Goal: Entertainment & Leisure: Consume media (video, audio)

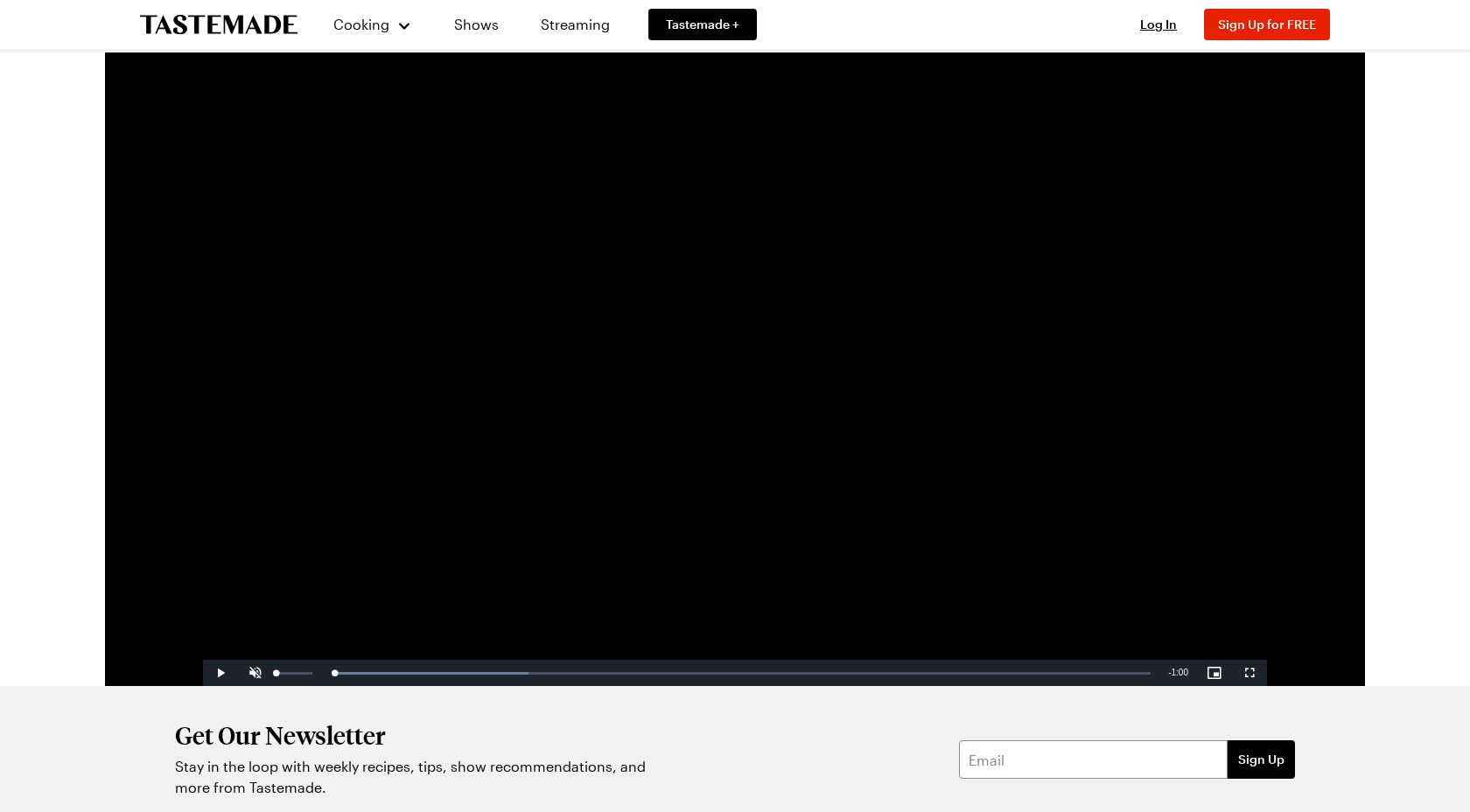
drag, startPoint x: 337, startPoint y: 675, endPoint x: 253, endPoint y: 678, distance: 84.1
click at [253, 678] on div "Play Unmute 0% Current Time 0:00 / Duration 1:00 Loaded : 23.80% 0:00 0:00 Stre…" at bounding box center [735, 673] width 1064 height 26
click at [265, 673] on span "Video Player" at bounding box center [255, 673] width 35 height 0
click at [567, 290] on video "Video Player" at bounding box center [735, 387] width 1064 height 599
drag, startPoint x: 296, startPoint y: 675, endPoint x: 277, endPoint y: 674, distance: 19.0
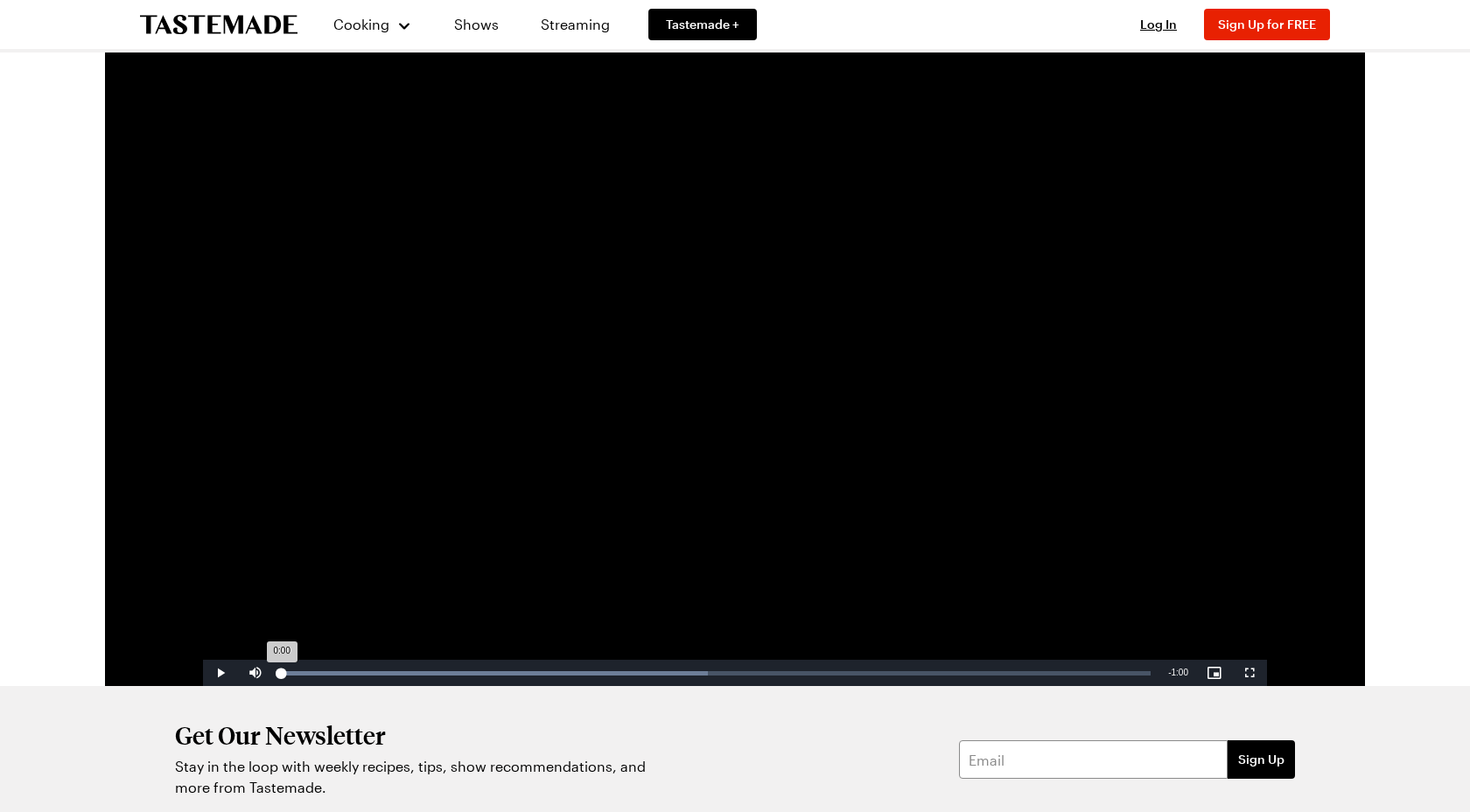
click at [277, 674] on div "Loaded : 49.01% 0:00 0:00" at bounding box center [716, 673] width 886 height 26
click at [662, 412] on video "Video Player" at bounding box center [735, 387] width 1064 height 599
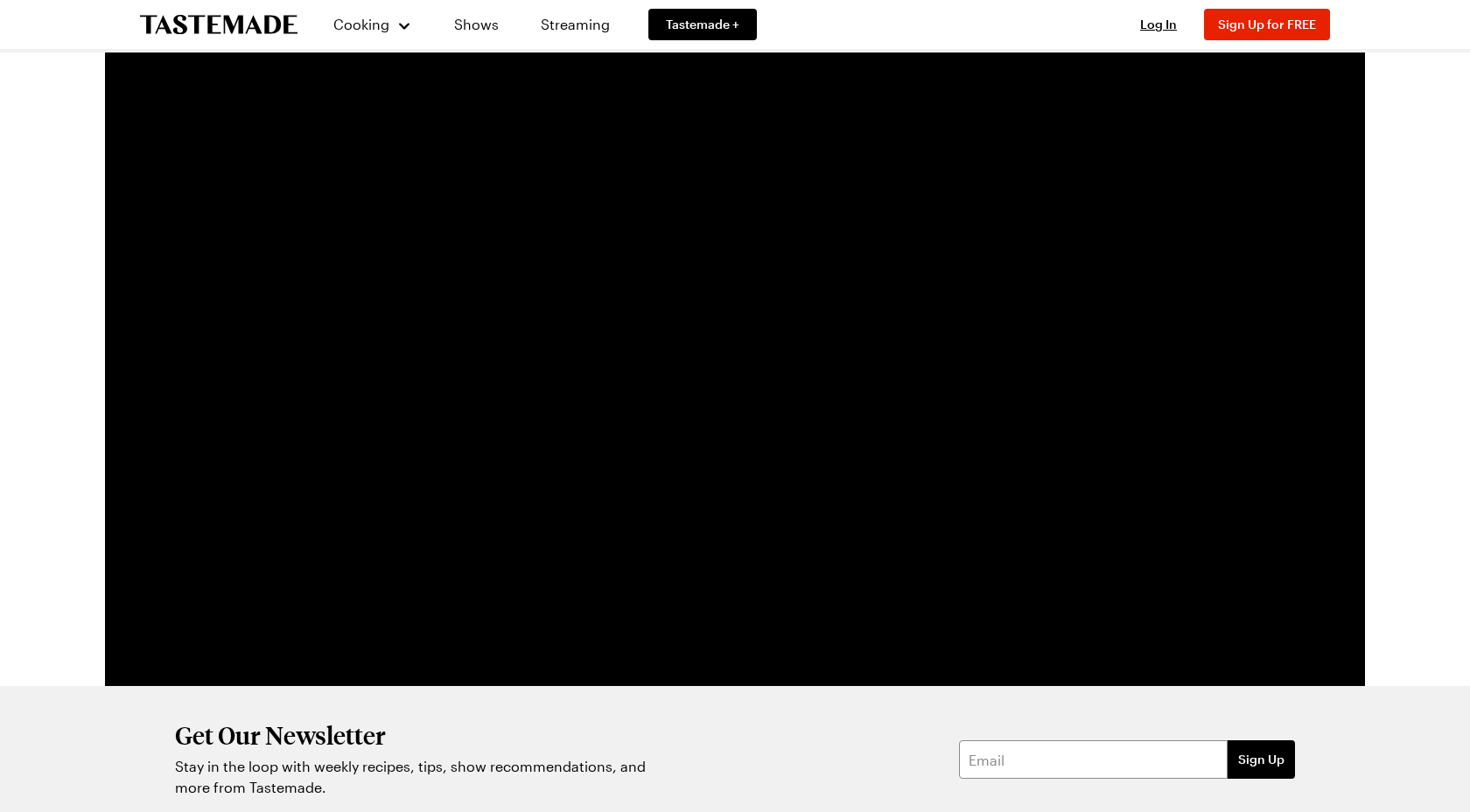
click at [662, 412] on video "Video Player" at bounding box center [735, 387] width 1064 height 599
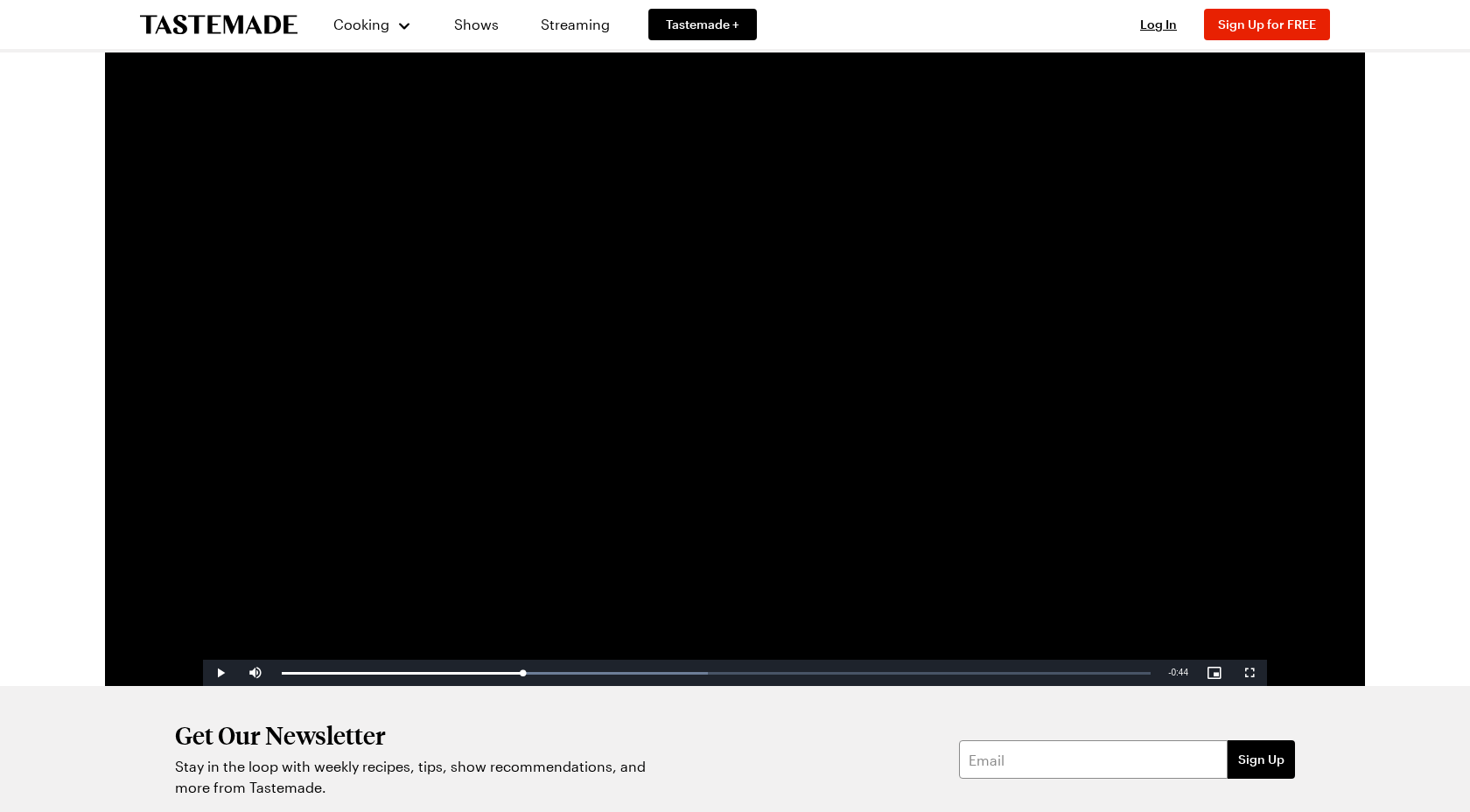
click at [960, 299] on video "Video Player" at bounding box center [735, 387] width 1064 height 599
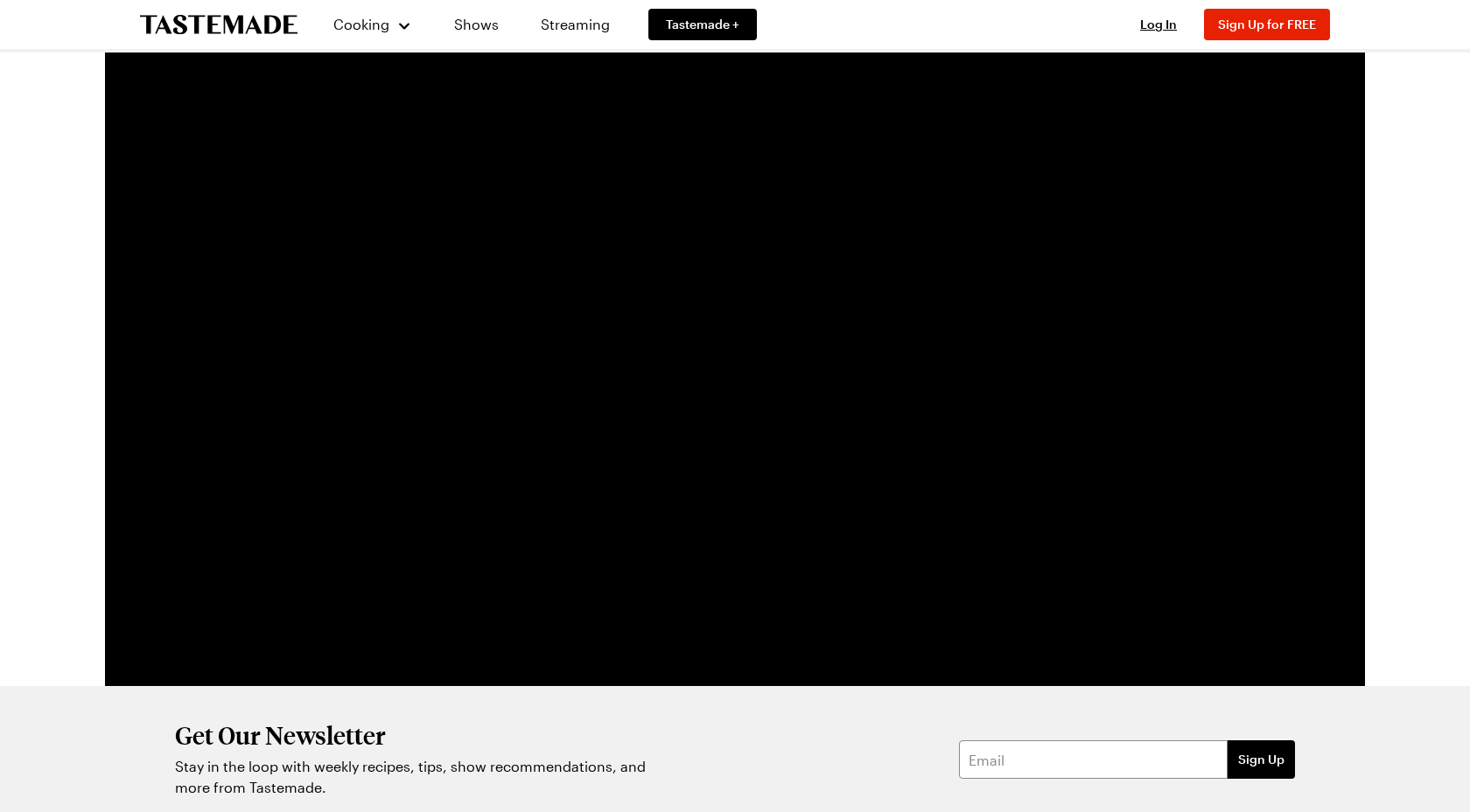
click at [960, 299] on video "Video Player" at bounding box center [735, 387] width 1064 height 599
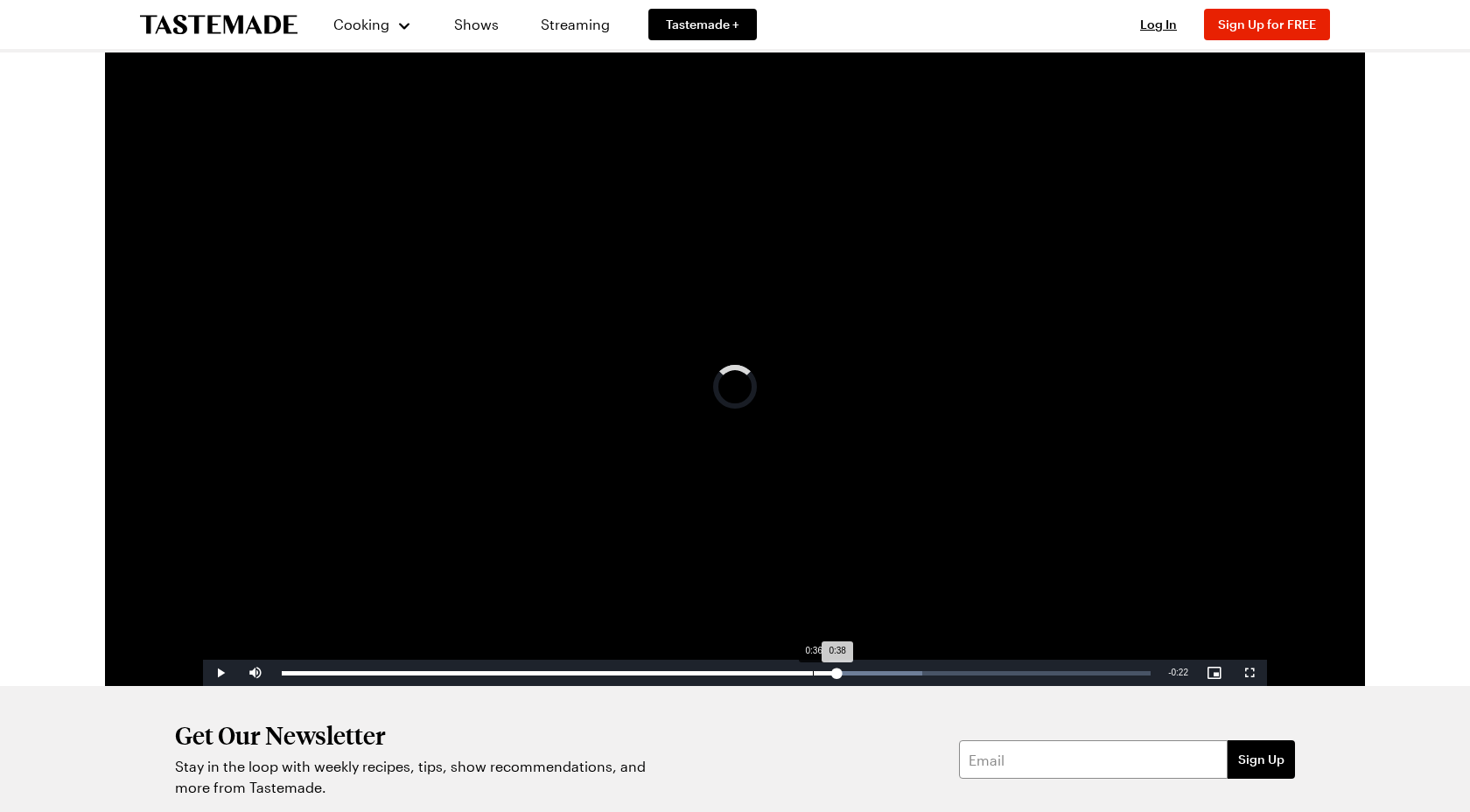
click at [813, 675] on div "Loaded : 73.74% 0:36 0:38" at bounding box center [716, 673] width 886 height 26
click at [798, 675] on div "Loaded : 73.74% 0:35 0:36" at bounding box center [716, 673] width 886 height 26
click at [773, 676] on div "Loaded : 73.74% 0:33 0:33" at bounding box center [716, 673] width 886 height 26
click at [759, 676] on div "Loaded : 73.74% 0:33 0:33" at bounding box center [716, 673] width 886 height 26
click at [774, 676] on div "Loaded : 73.74% 0:33 0:33" at bounding box center [716, 673] width 886 height 26
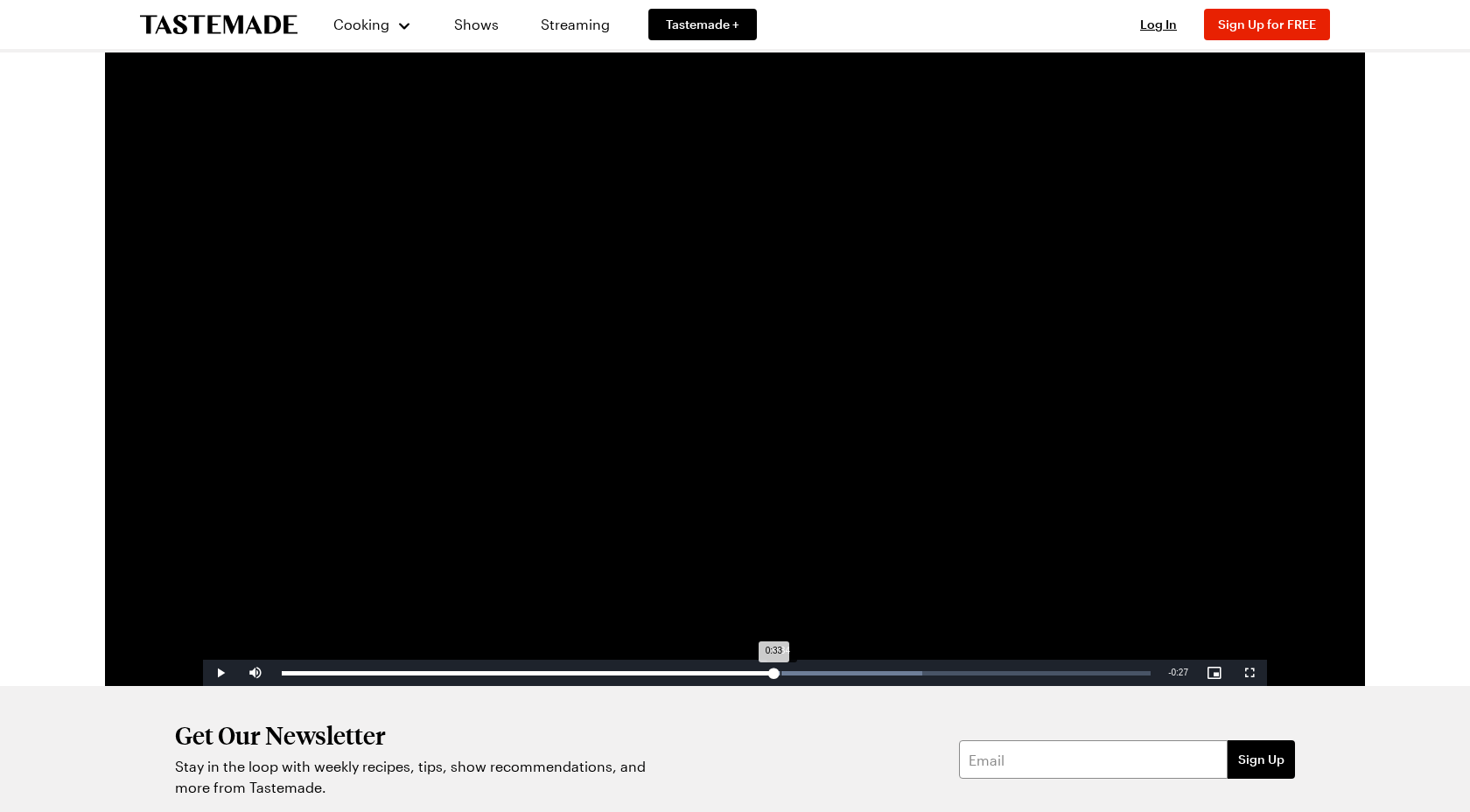
click at [781, 675] on div "Loaded : 73.74% 0:34 0:33" at bounding box center [716, 673] width 886 height 26
click at [792, 674] on div "Loaded : 73.74% 0:34 0:34" at bounding box center [716, 673] width 886 height 26
click at [805, 674] on div "Loaded : 73.74% 0:36 0:36" at bounding box center [716, 673] width 886 height 26
click at [758, 675] on div "Loaded : 73.74% 0:32 0:32" at bounding box center [716, 673] width 886 height 26
click at [767, 675] on div "Loaded : 73.74% 0:32 0:32" at bounding box center [716, 673] width 886 height 26
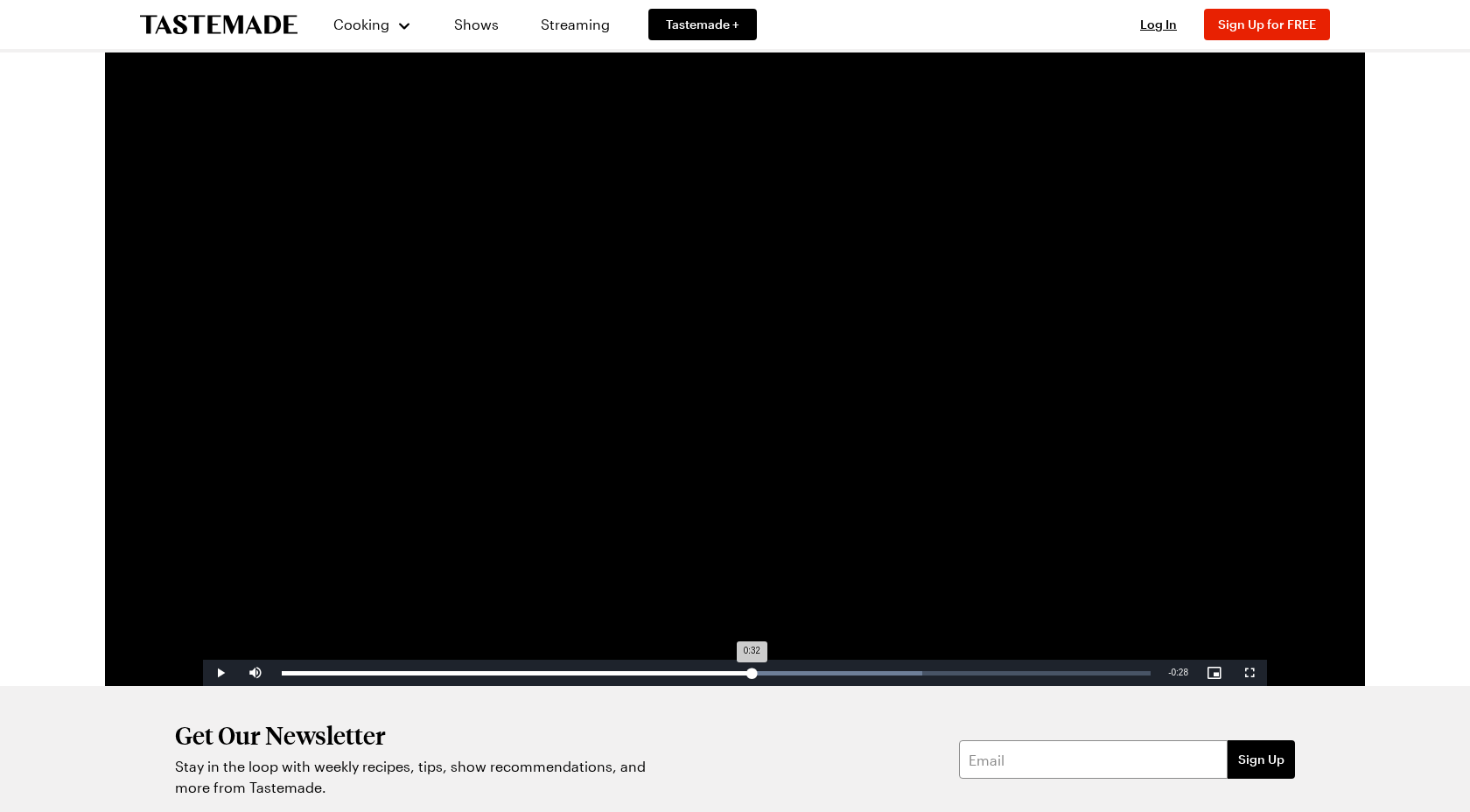
click at [750, 671] on div "Loaded : 73.74% 0:32 0:32" at bounding box center [716, 673] width 869 height 5
click at [735, 671] on div "Loaded : 73.74% 0:31 0:31" at bounding box center [716, 673] width 869 height 5
click at [722, 671] on div "Loaded : 73.74% 0:31 0:31" at bounding box center [716, 673] width 869 height 5
click at [709, 673] on div "Loaded : 73.74% 0:29 0:30" at bounding box center [716, 673] width 869 height 5
click at [689, 673] on div "Loaded : 73.74% 0:28 0:29" at bounding box center [716, 673] width 869 height 5
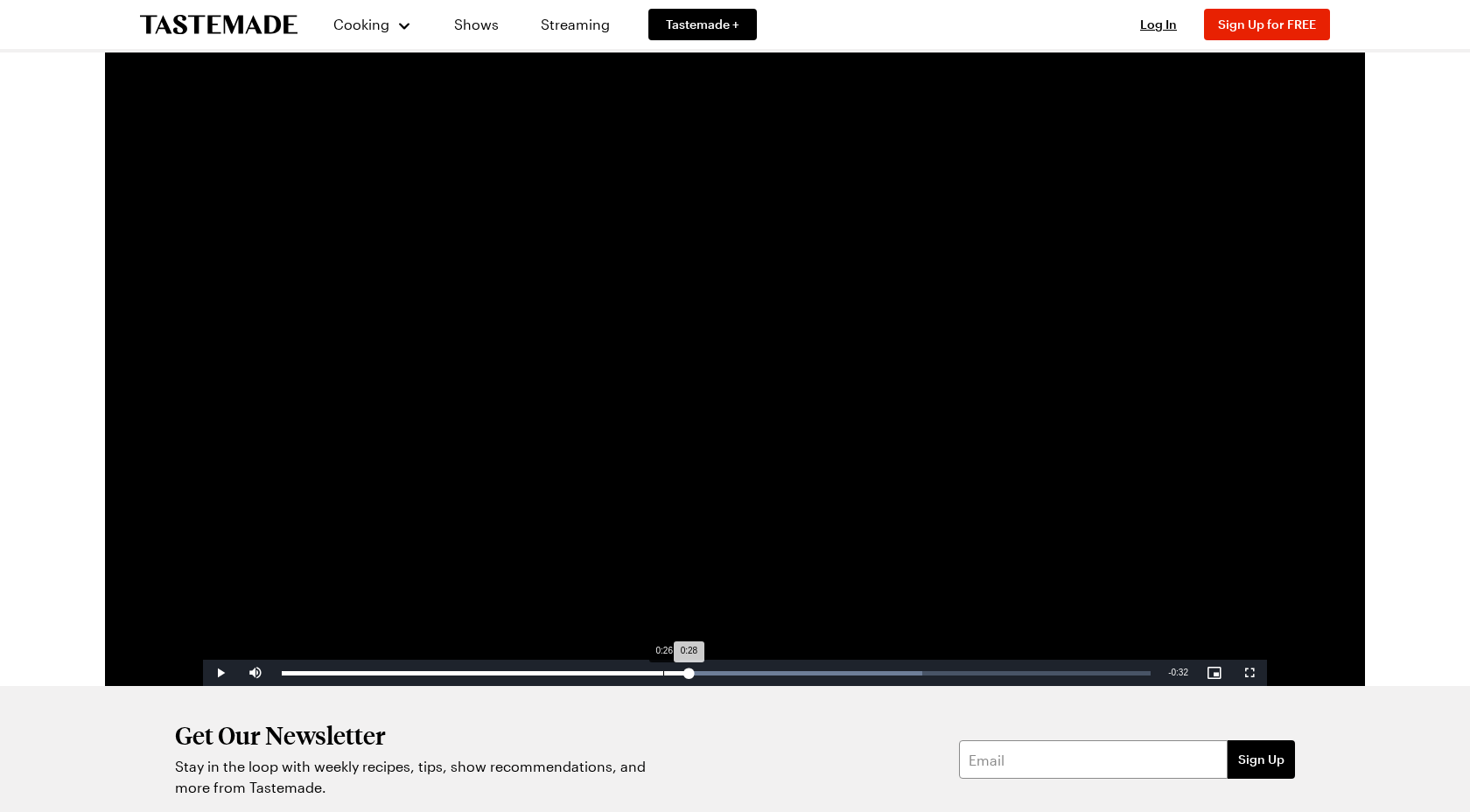
click at [663, 671] on div "Loaded : 73.74% 0:26 0:28" at bounding box center [716, 673] width 869 height 5
click at [648, 675] on div "Loaded : 73.74% 0:25 0:26" at bounding box center [716, 673] width 886 height 26
click at [628, 674] on div "Loaded : 73.74% 0:24 0:25" at bounding box center [716, 673] width 869 height 5
click at [621, 674] on div "Loaded : 73.74% 0:23 0:24" at bounding box center [716, 673] width 869 height 5
click at [634, 672] on div "Loaded : 73.74% 0:24 0:23" at bounding box center [716, 673] width 869 height 5
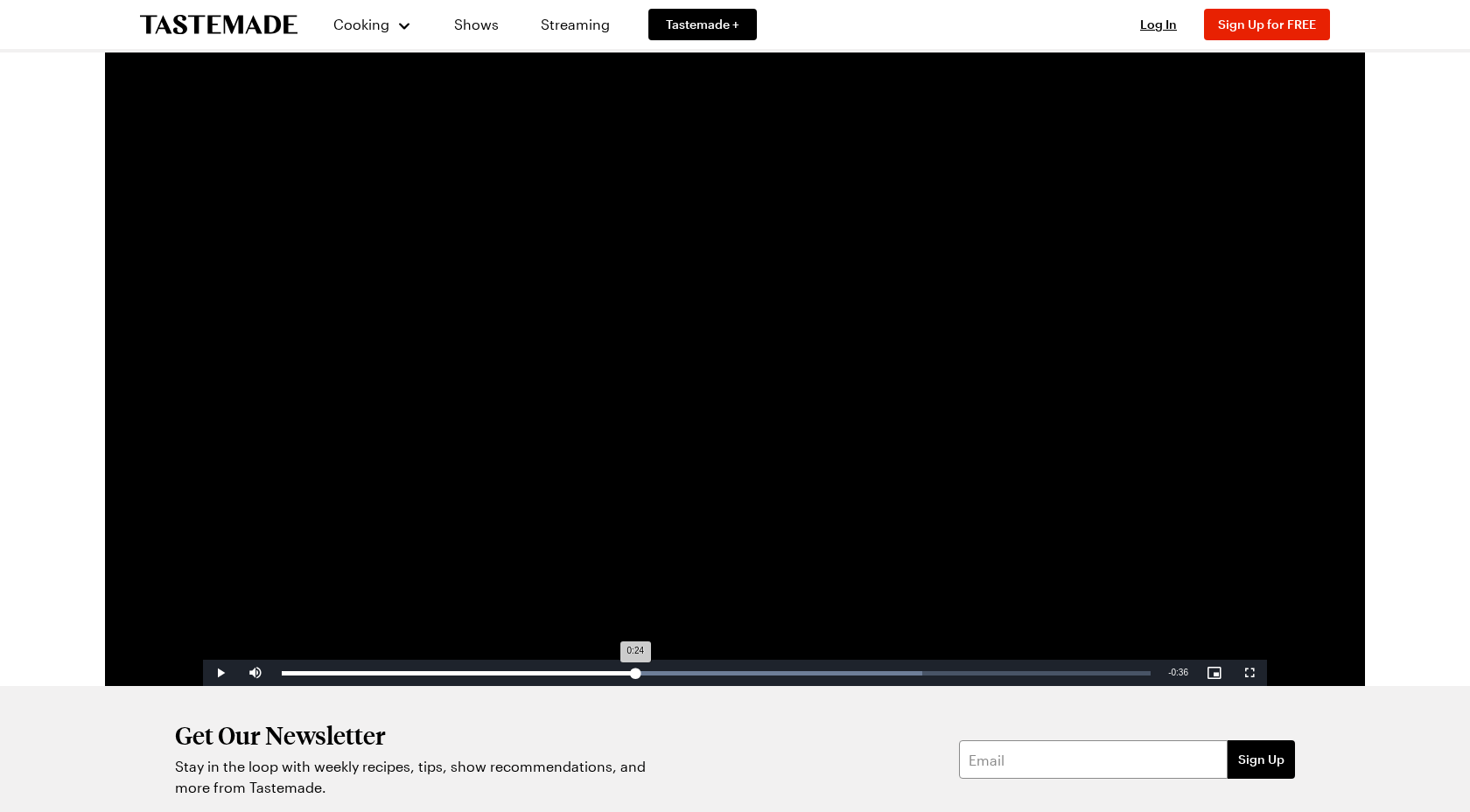
click at [648, 672] on div "Loaded : 73.74% 0:24 0:24" at bounding box center [716, 673] width 869 height 5
click at [662, 672] on div "0:26" at bounding box center [662, 673] width 1 height 5
click at [677, 672] on div "Loaded : 73.74% 0:27 0:27" at bounding box center [716, 673] width 869 height 5
click at [635, 675] on div "Loaded : 73.74% 0:24 0:27" at bounding box center [716, 673] width 886 height 26
click at [621, 675] on div "Loaded : 73.74% 0:23 0:23" at bounding box center [716, 673] width 886 height 26
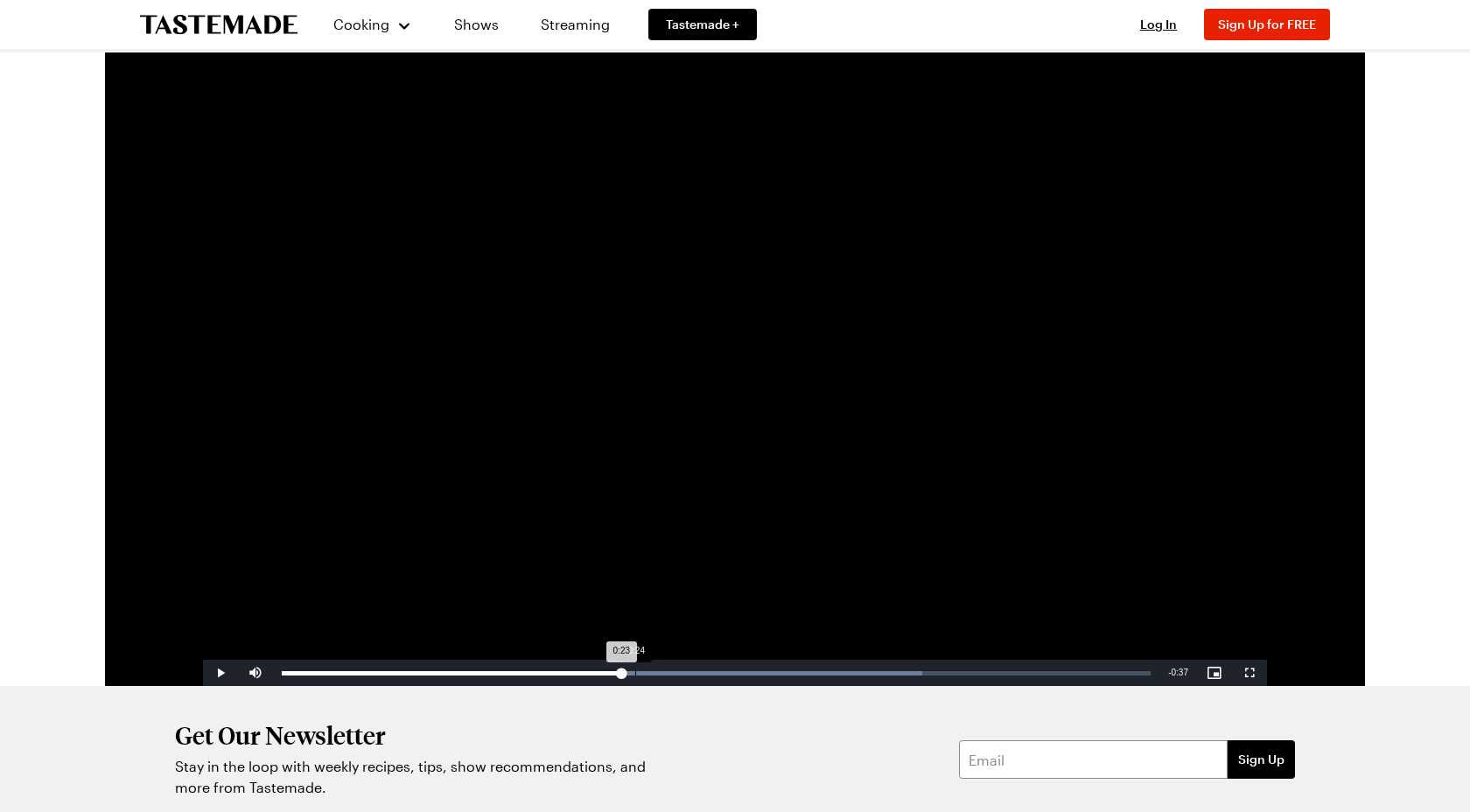
click at [635, 674] on div "0:24" at bounding box center [635, 673] width 1 height 5
click at [817, 252] on video "Video Player" at bounding box center [735, 387] width 1064 height 599
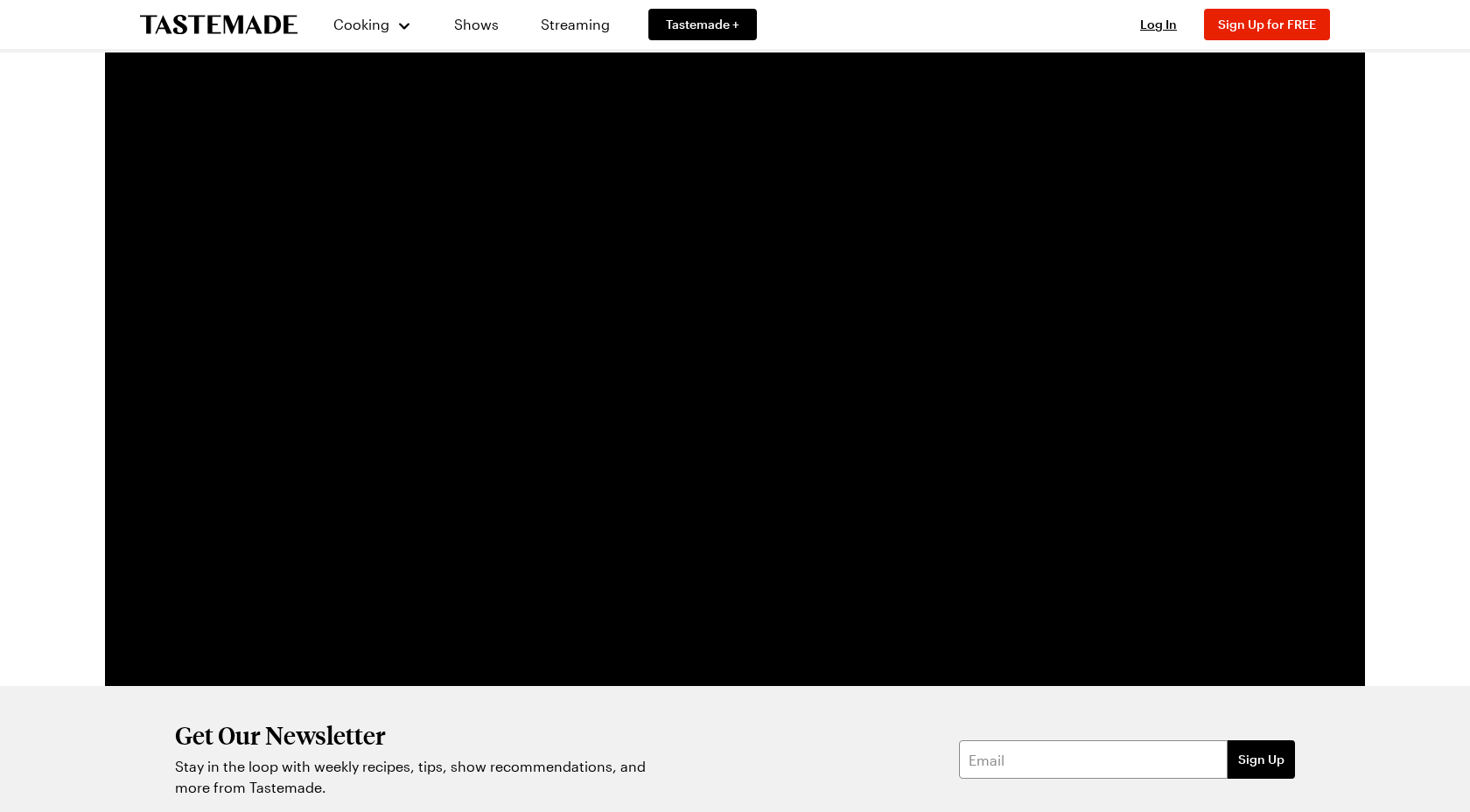
click at [844, 253] on video "Video Player" at bounding box center [735, 387] width 1064 height 599
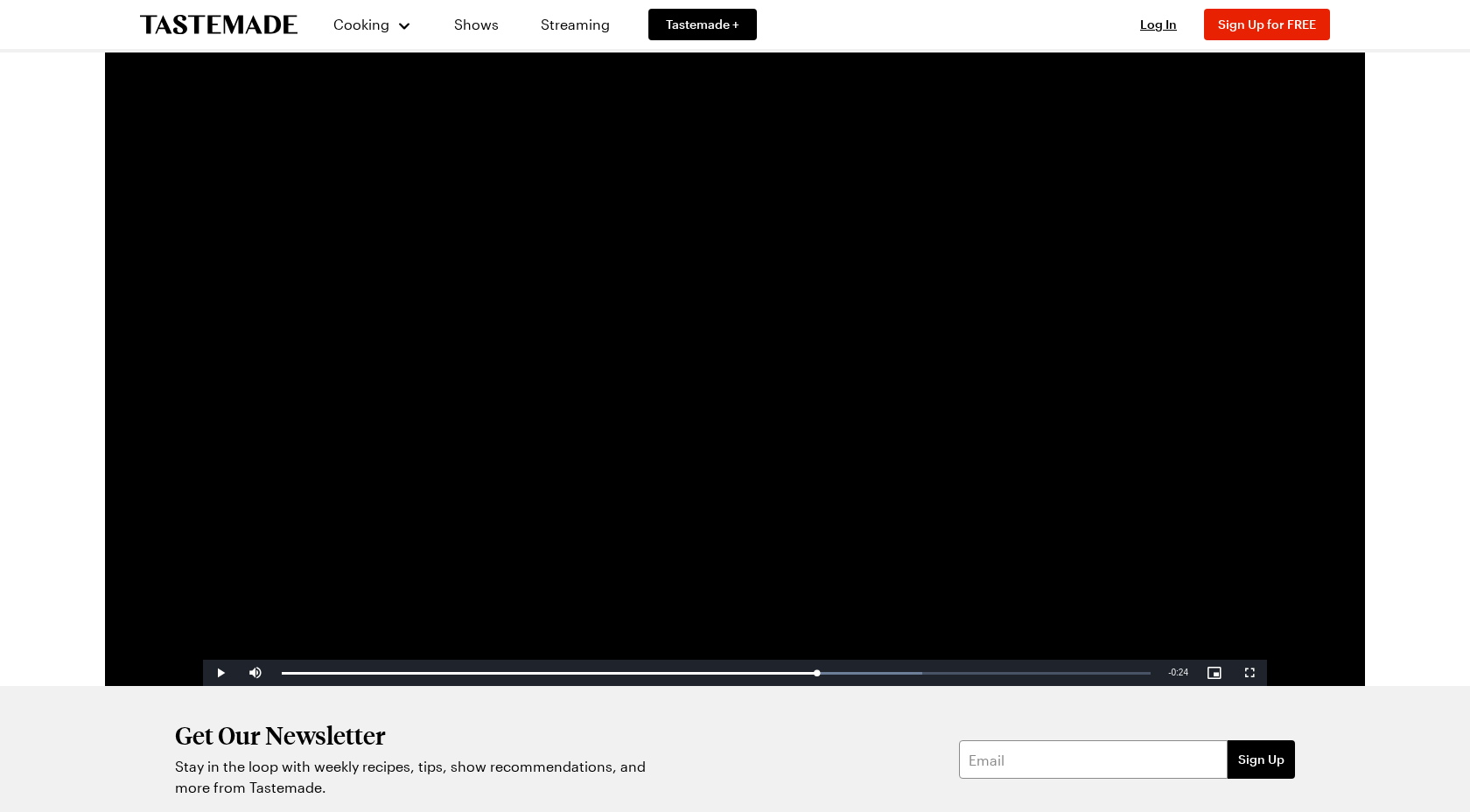
click at [900, 383] on video "Video Player" at bounding box center [735, 387] width 1064 height 599
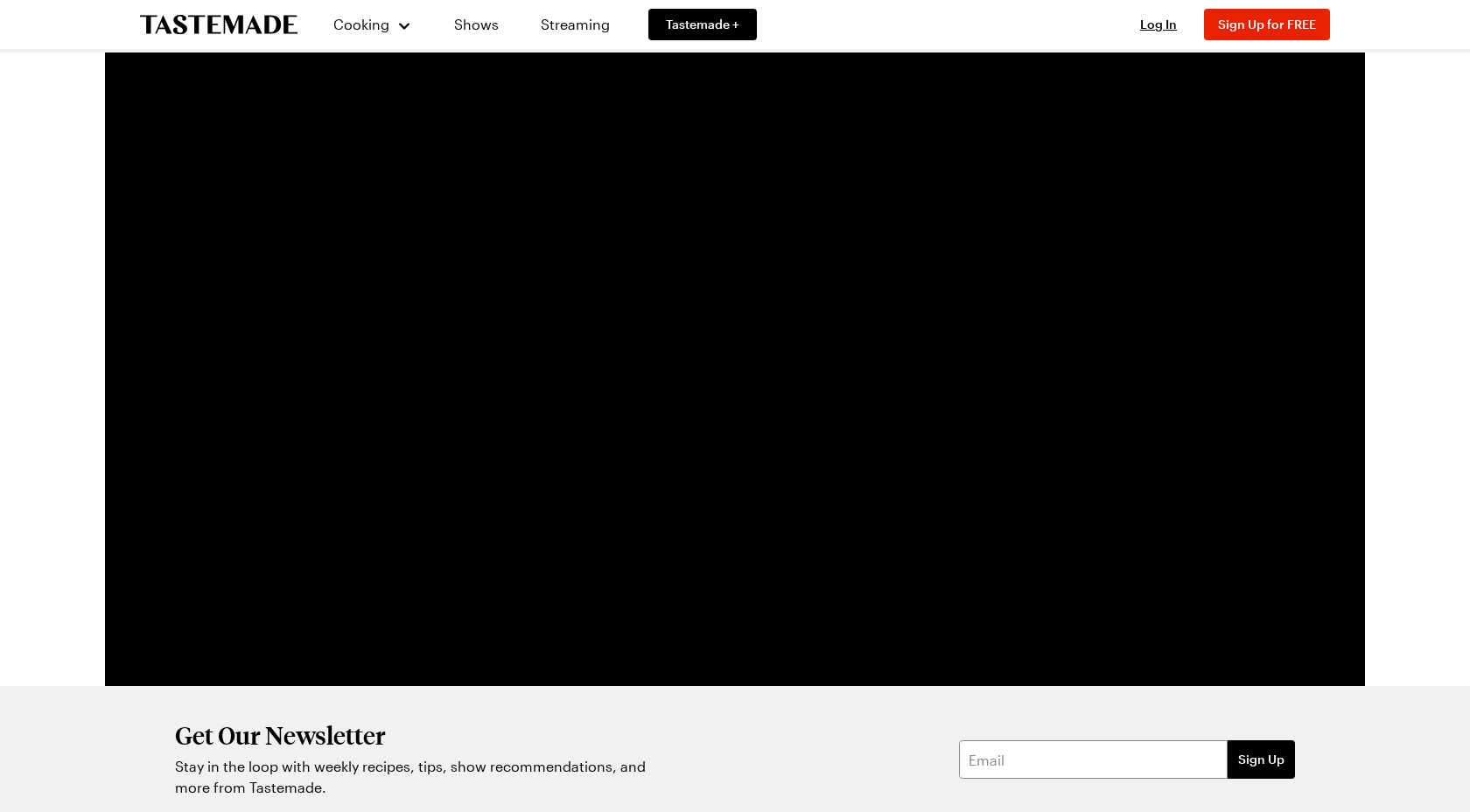
click at [900, 383] on video "Video Player" at bounding box center [735, 387] width 1064 height 599
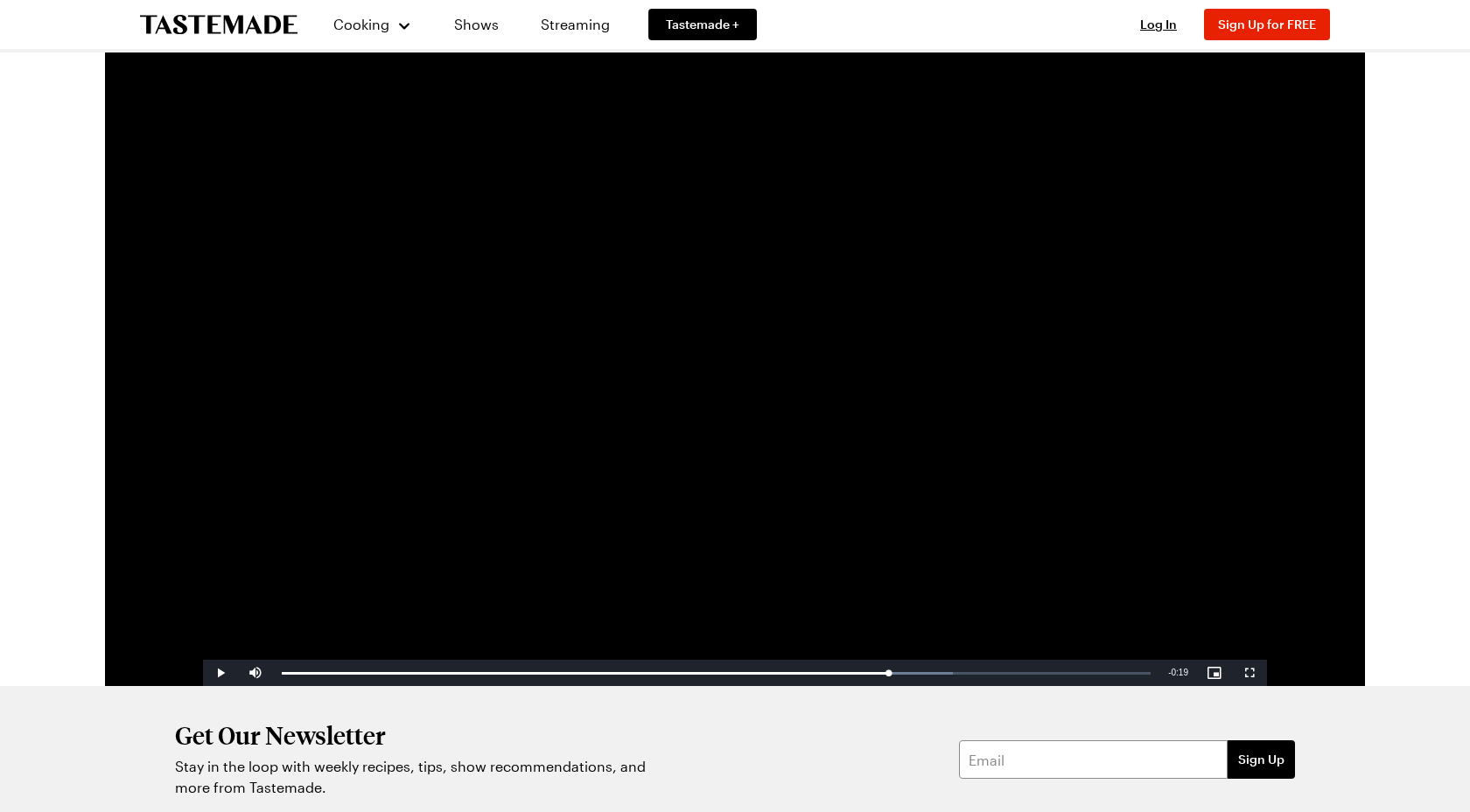
click at [924, 377] on video "Video Player" at bounding box center [735, 387] width 1064 height 599
click at [920, 501] on video "Video Player" at bounding box center [735, 387] width 1064 height 599
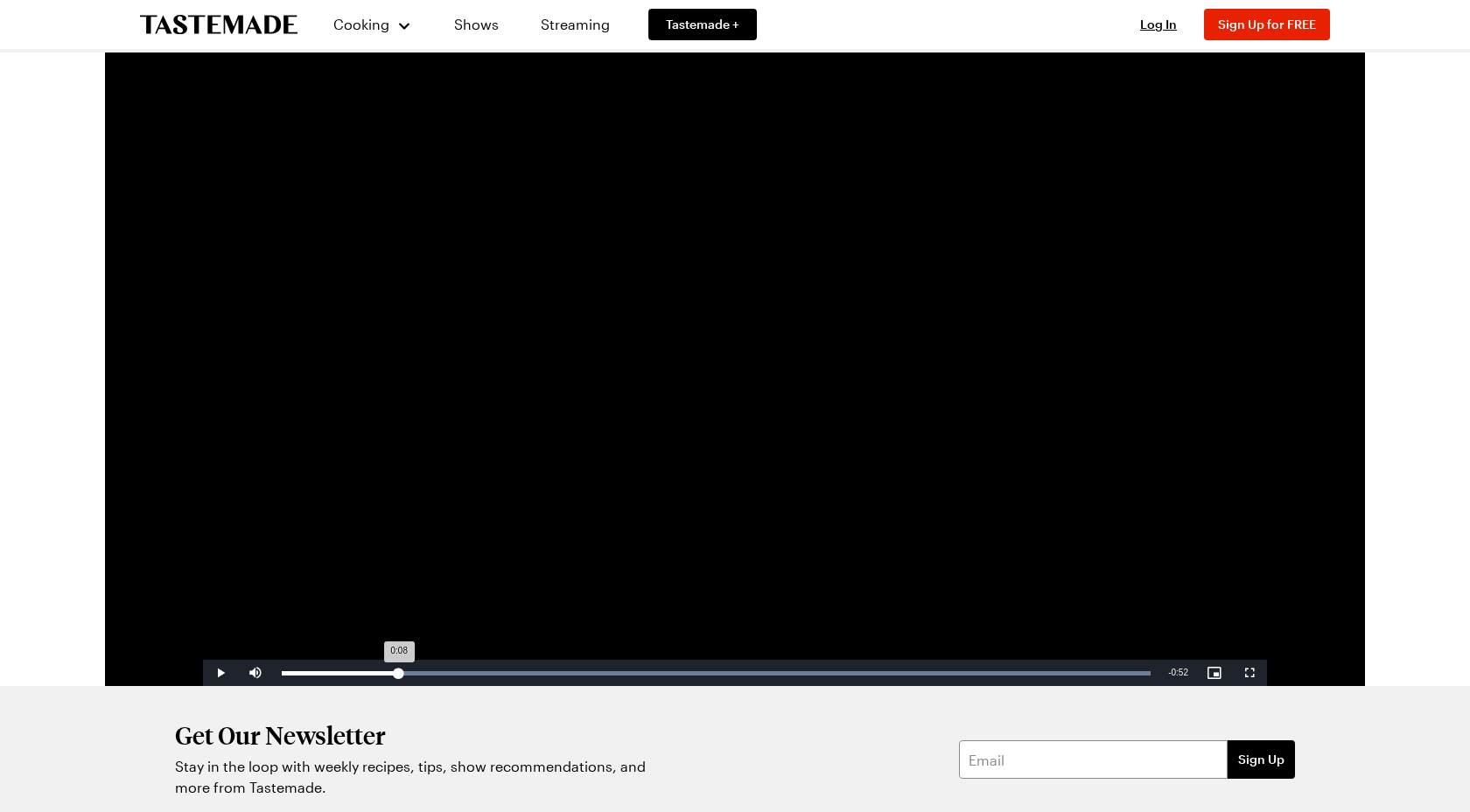
drag, startPoint x: 282, startPoint y: 678, endPoint x: 399, endPoint y: 677, distance: 117.0
click at [399, 677] on div "Loaded : 100.00% 0:08 0:08" at bounding box center [716, 673] width 886 height 26
click at [569, 525] on video "Video Player" at bounding box center [735, 387] width 1064 height 599
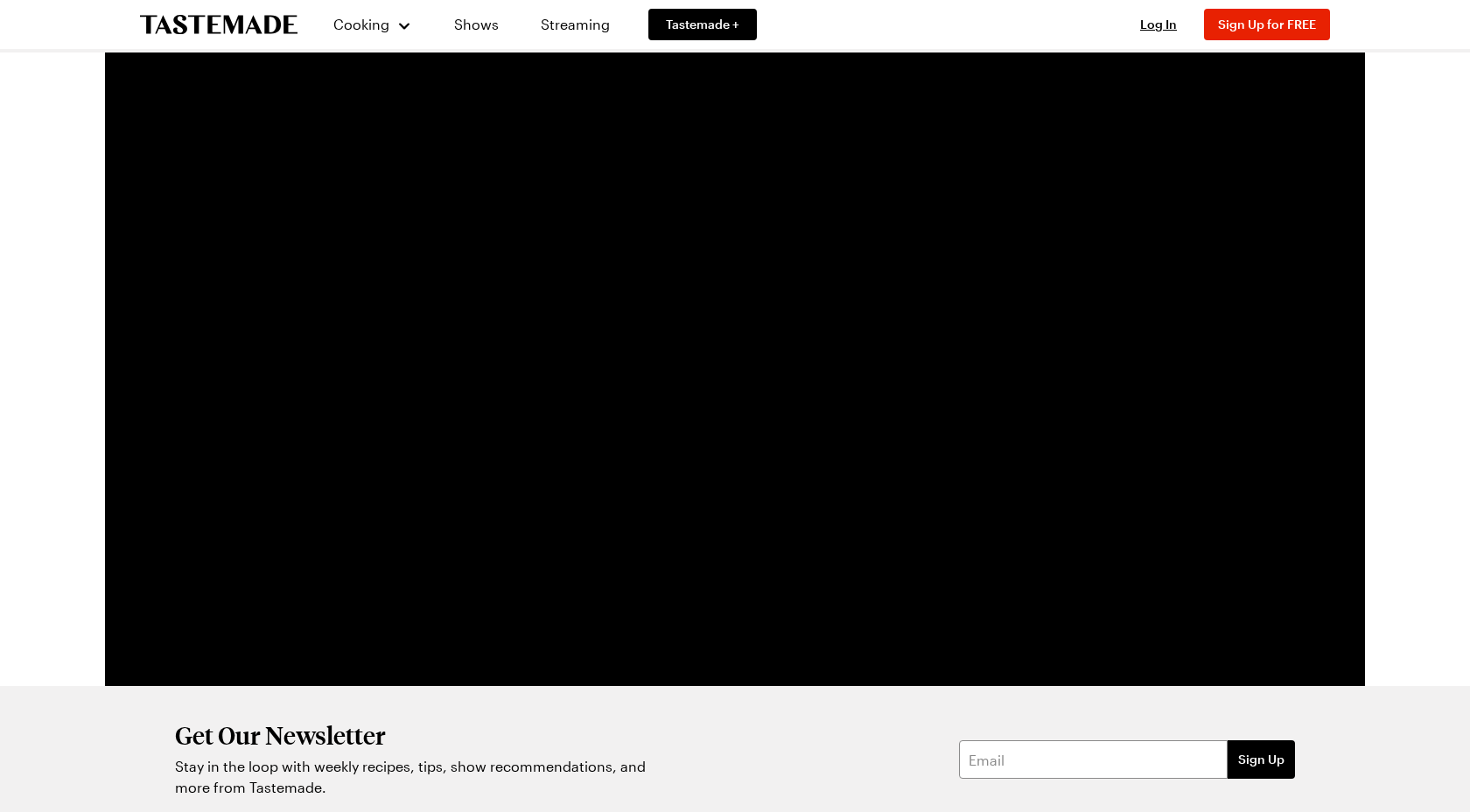
click at [872, 386] on video "Video Player" at bounding box center [735, 387] width 1064 height 599
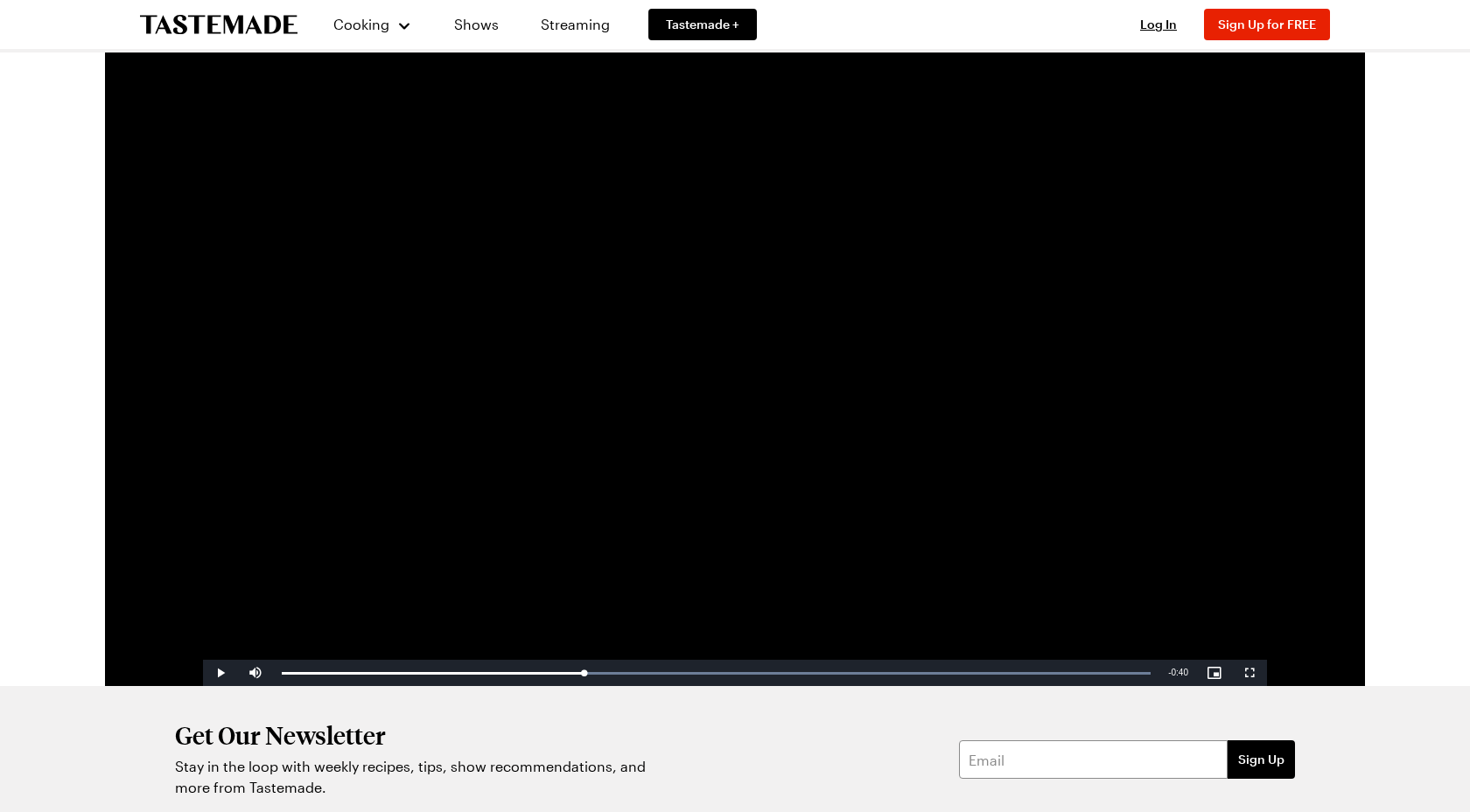
click at [1031, 258] on video "Video Player" at bounding box center [735, 387] width 1064 height 599
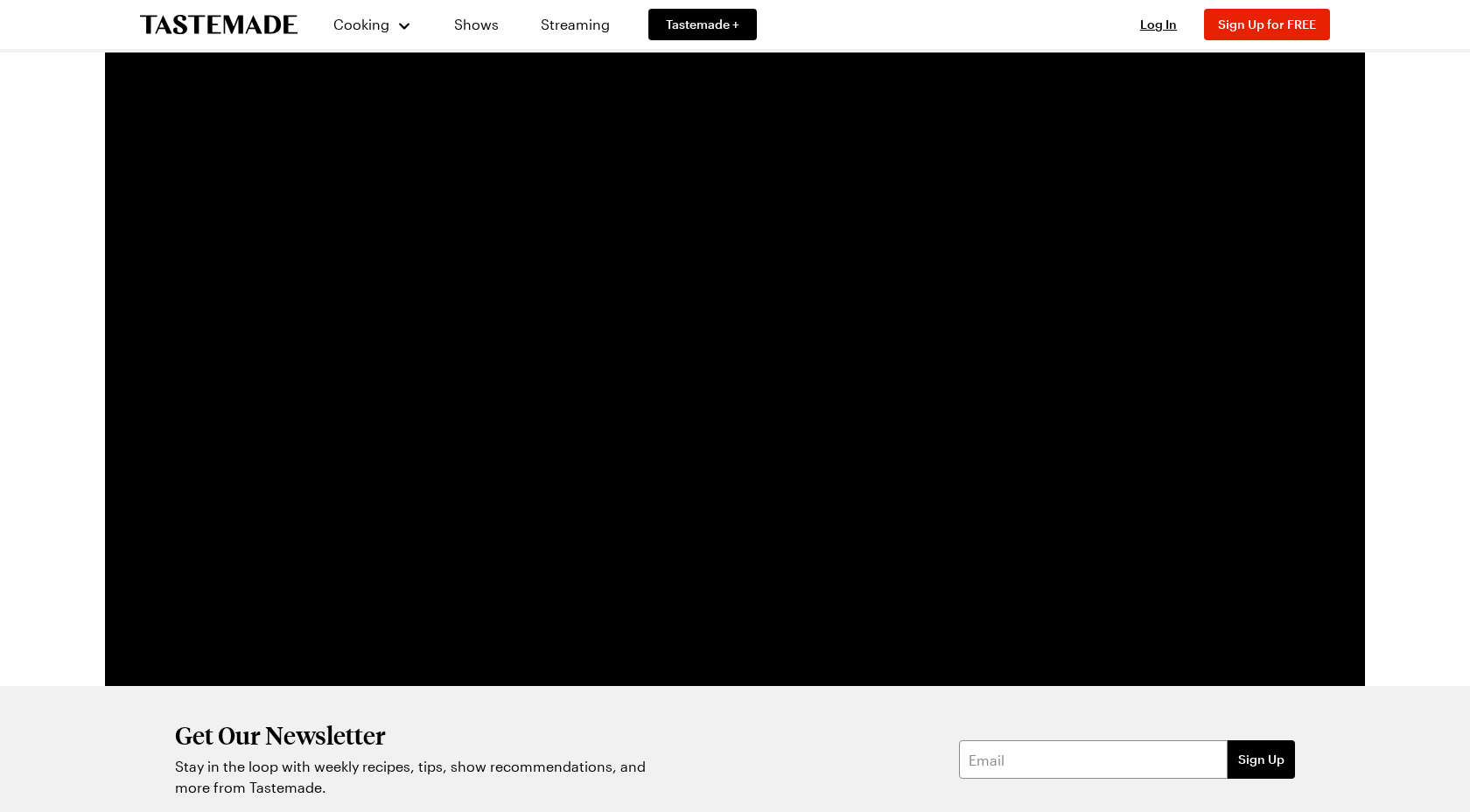
click at [1041, 243] on video "Video Player" at bounding box center [735, 387] width 1064 height 599
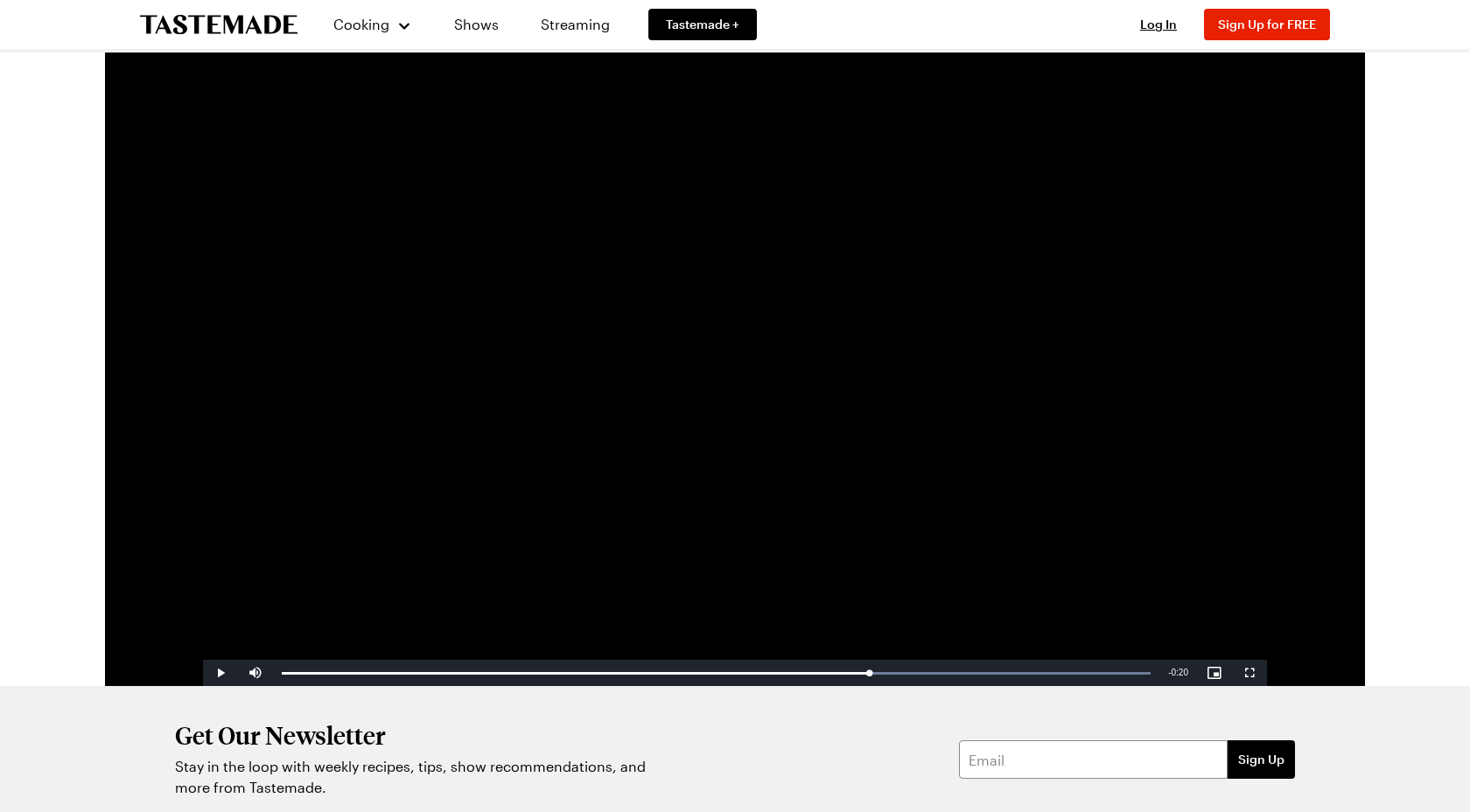
click at [939, 291] on video "Video Player" at bounding box center [735, 387] width 1064 height 599
click at [848, 371] on video "Video Player" at bounding box center [735, 387] width 1064 height 599
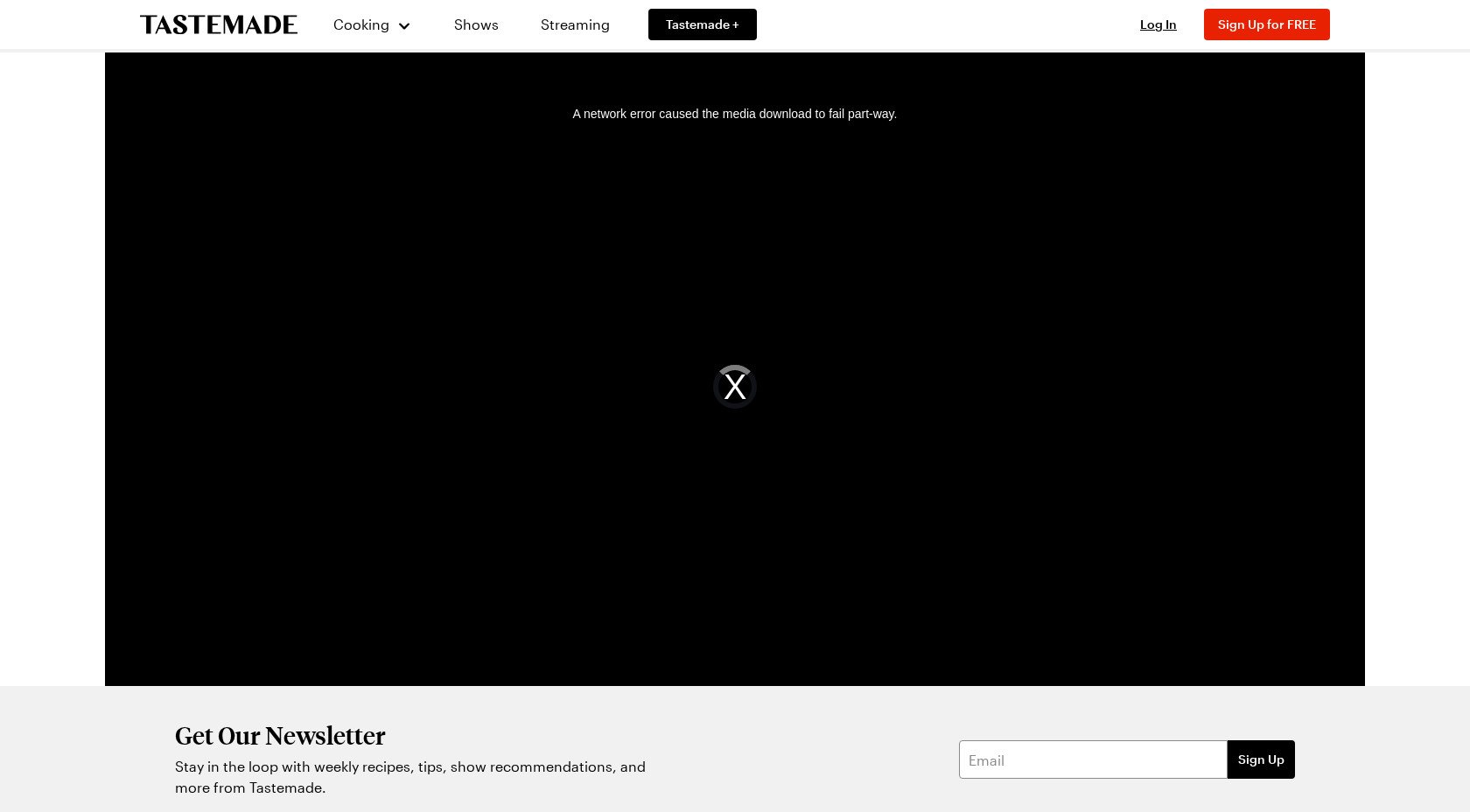
drag, startPoint x: 294, startPoint y: 672, endPoint x: 265, endPoint y: 672, distance: 29.0
click at [265, 672] on video-js "Video Player is loading. Play Video Play Unmute Current Time 0:01 / Duration 1:…" at bounding box center [735, 387] width 1064 height 599
click at [411, 488] on div "A network error caused the media download to fail part-way." at bounding box center [735, 387] width 1064 height 599
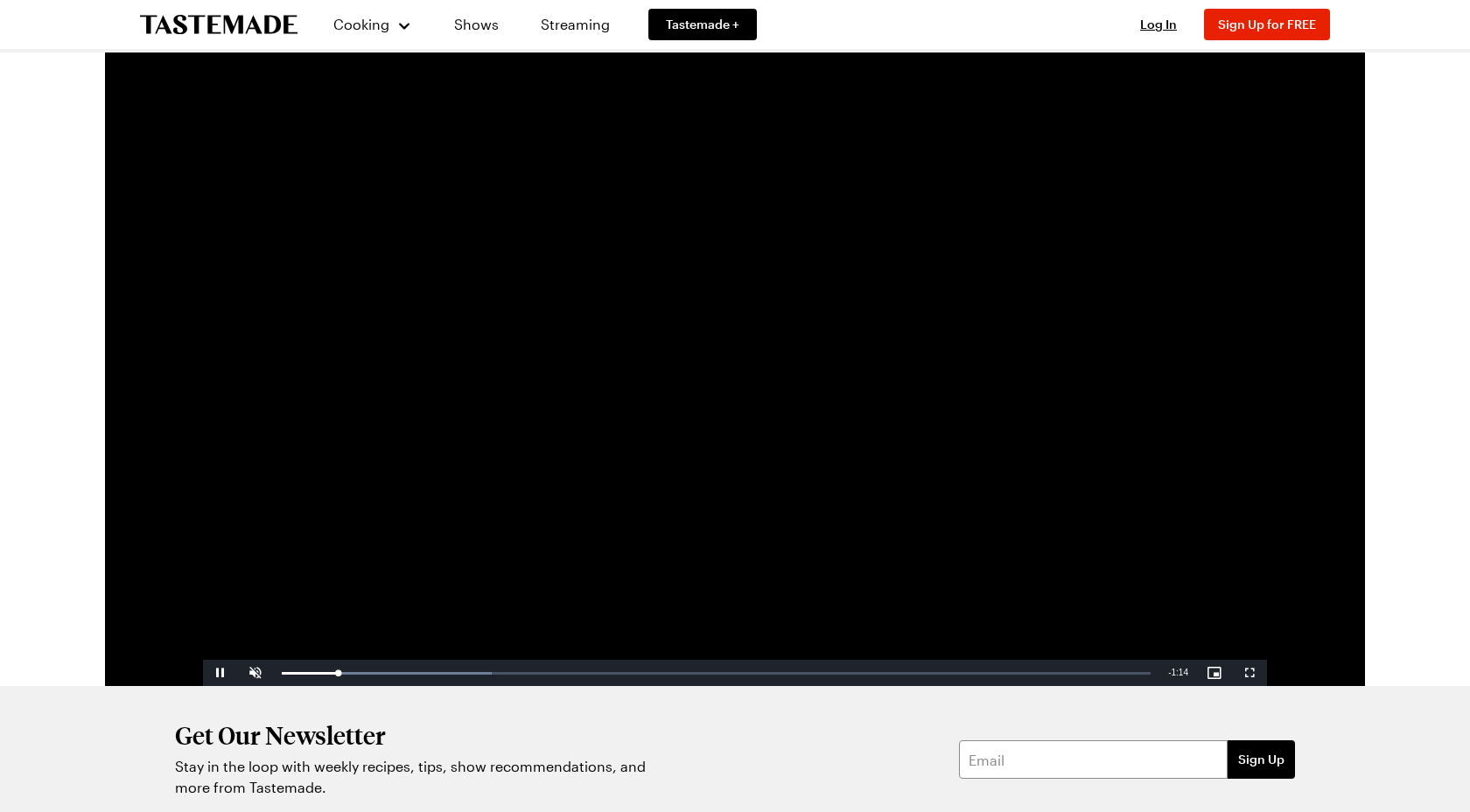
click at [634, 163] on video "Video Player" at bounding box center [735, 387] width 1064 height 599
drag, startPoint x: 289, startPoint y: 673, endPoint x: 275, endPoint y: 673, distance: 14.0
click at [282, 673] on div "Loaded : 24.34% 0:00 0:00" at bounding box center [716, 673] width 869 height 5
click at [503, 373] on video "Video Player" at bounding box center [735, 387] width 1064 height 599
click at [1057, 270] on video "Video Player" at bounding box center [735, 387] width 1064 height 599
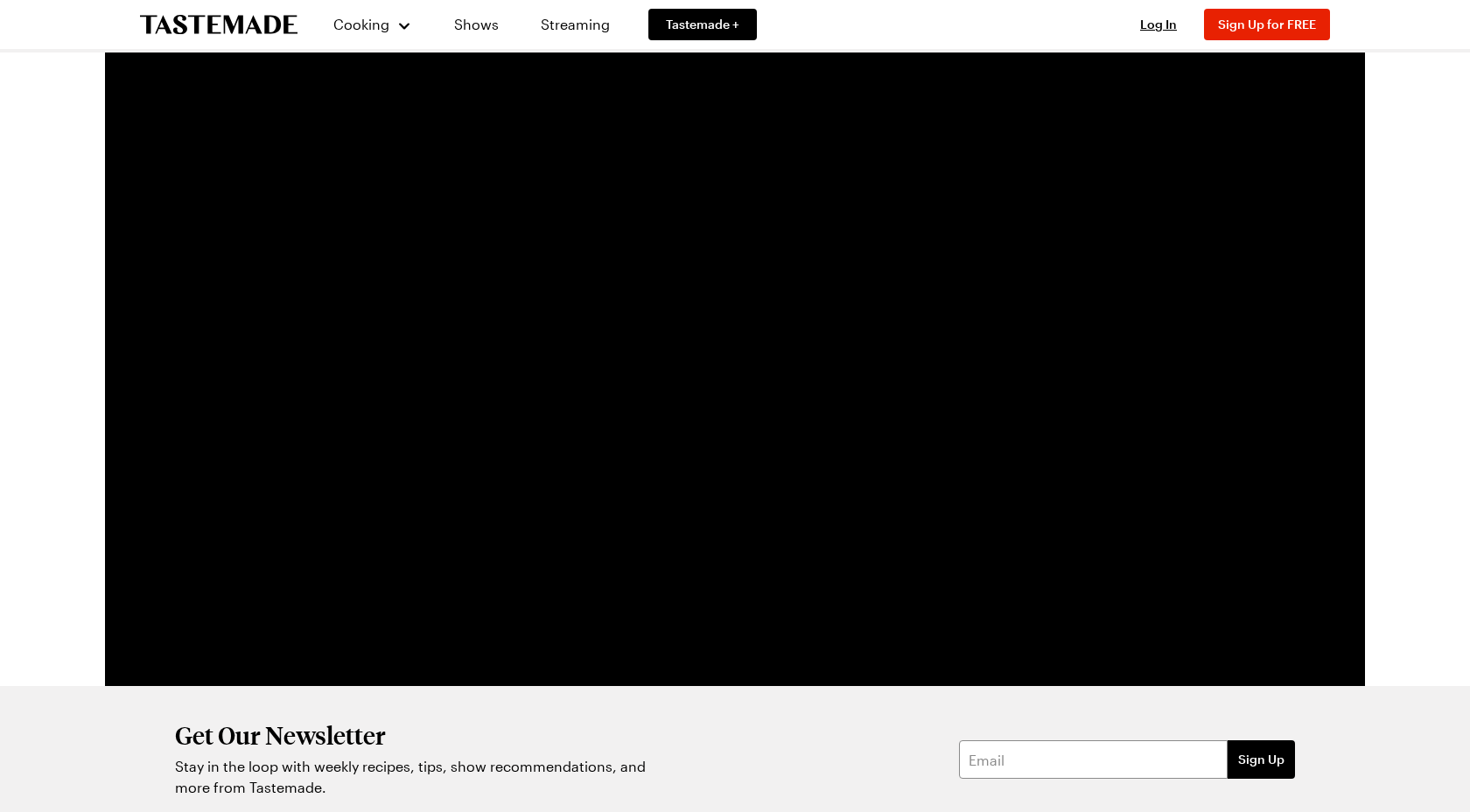
click at [1021, 286] on video "Video Player" at bounding box center [735, 387] width 1064 height 599
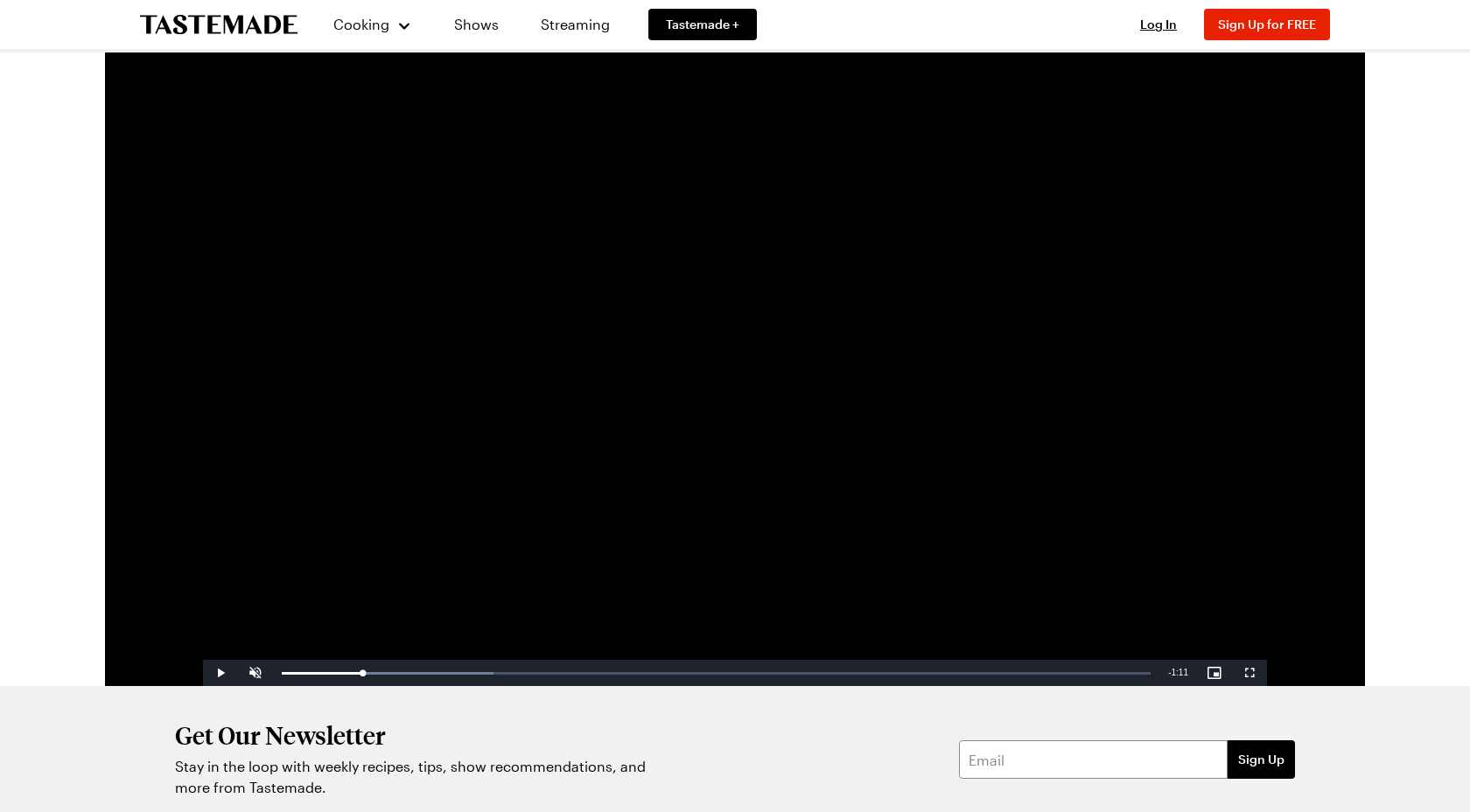
click at [825, 289] on video "Video Player" at bounding box center [735, 387] width 1064 height 599
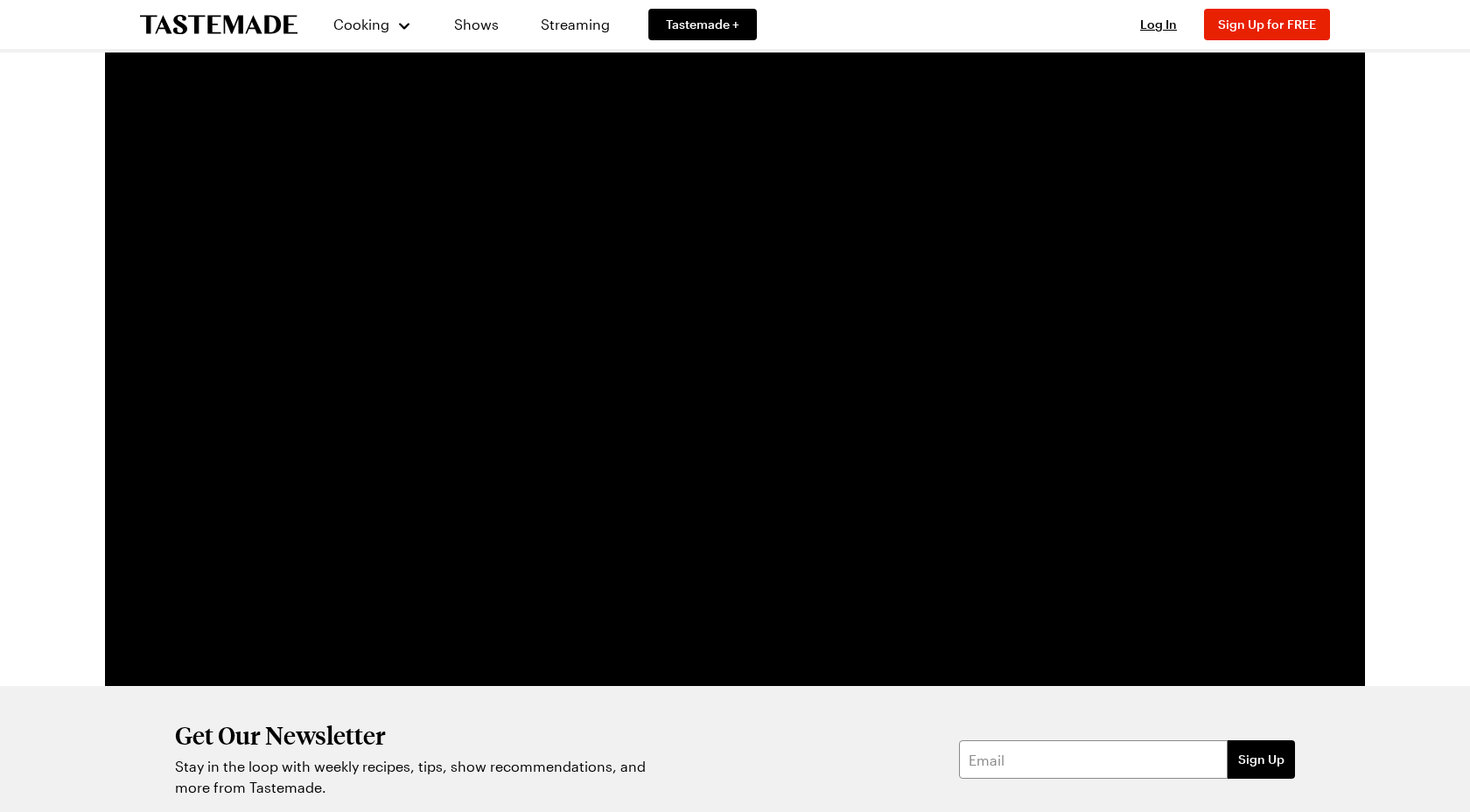
click at [1056, 261] on video "Video Player" at bounding box center [735, 387] width 1064 height 599
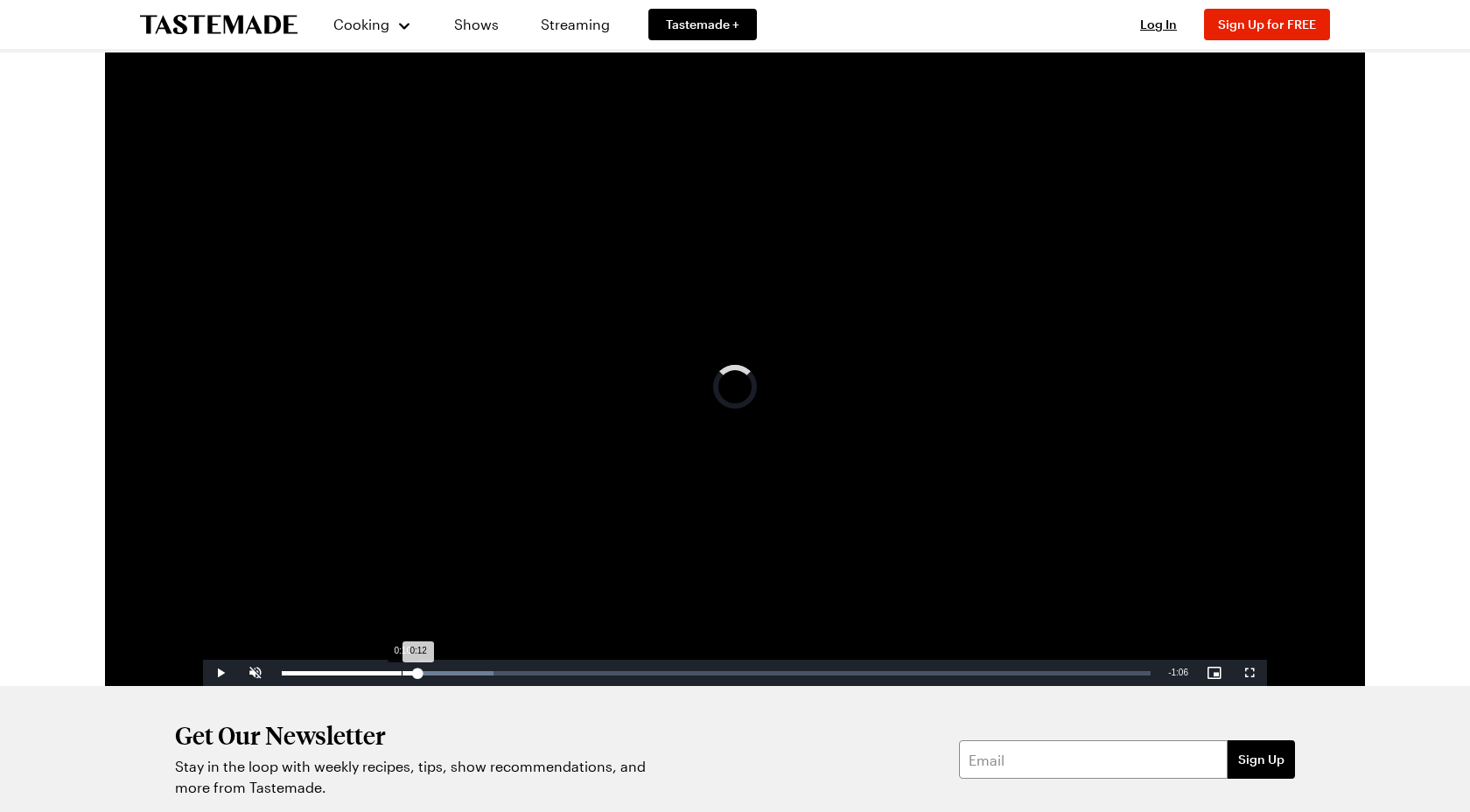
click at [401, 673] on div "0:10" at bounding box center [401, 673] width 1 height 5
click at [387, 674] on div "0:09" at bounding box center [387, 673] width 1 height 5
click at [905, 586] on video "Video Player" at bounding box center [735, 387] width 1064 height 599
click at [259, 673] on span "Video Player" at bounding box center [255, 673] width 35 height 0
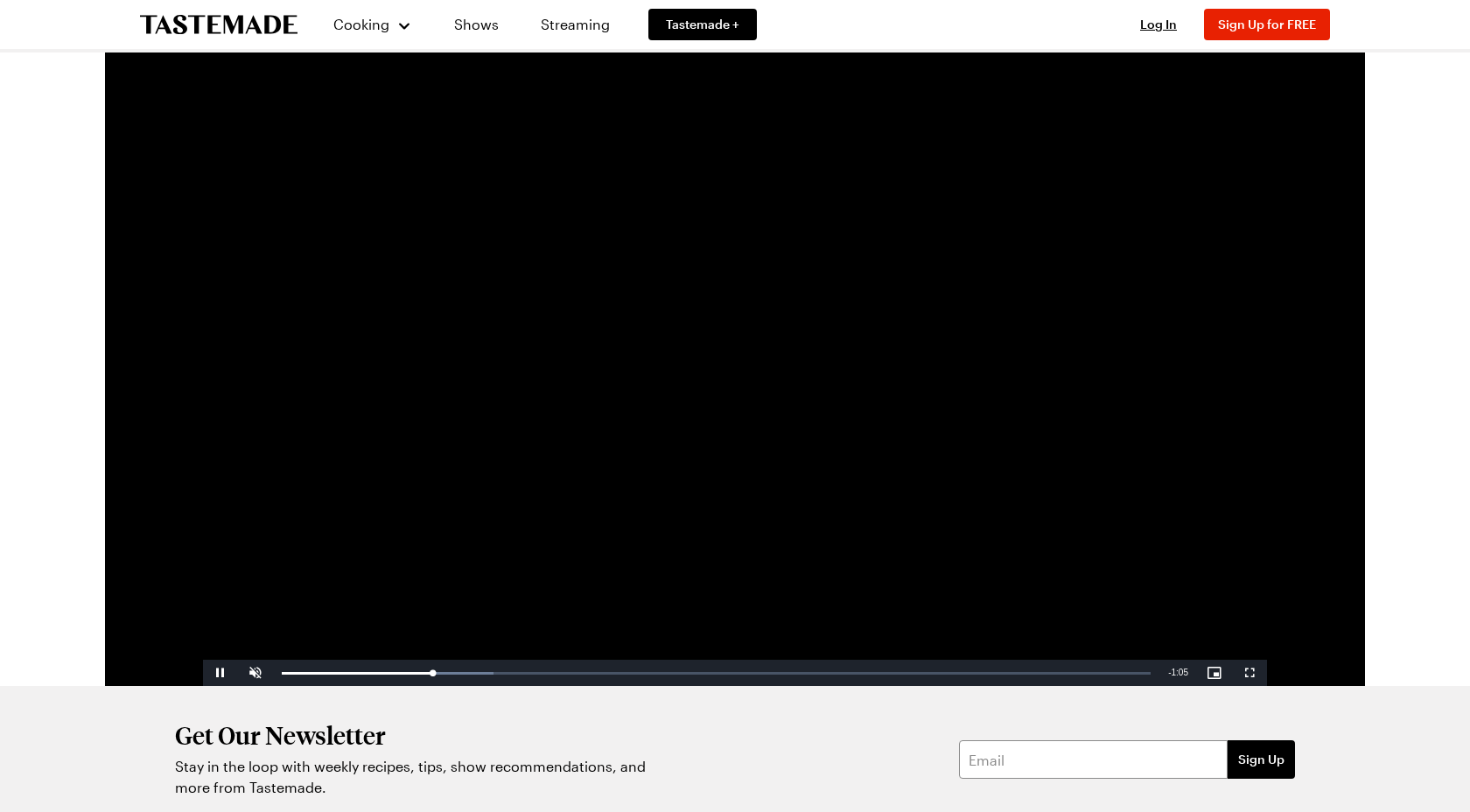
click at [457, 559] on video "Video Player" at bounding box center [735, 387] width 1064 height 599
click at [552, 486] on video "Video Player" at bounding box center [735, 387] width 1064 height 599
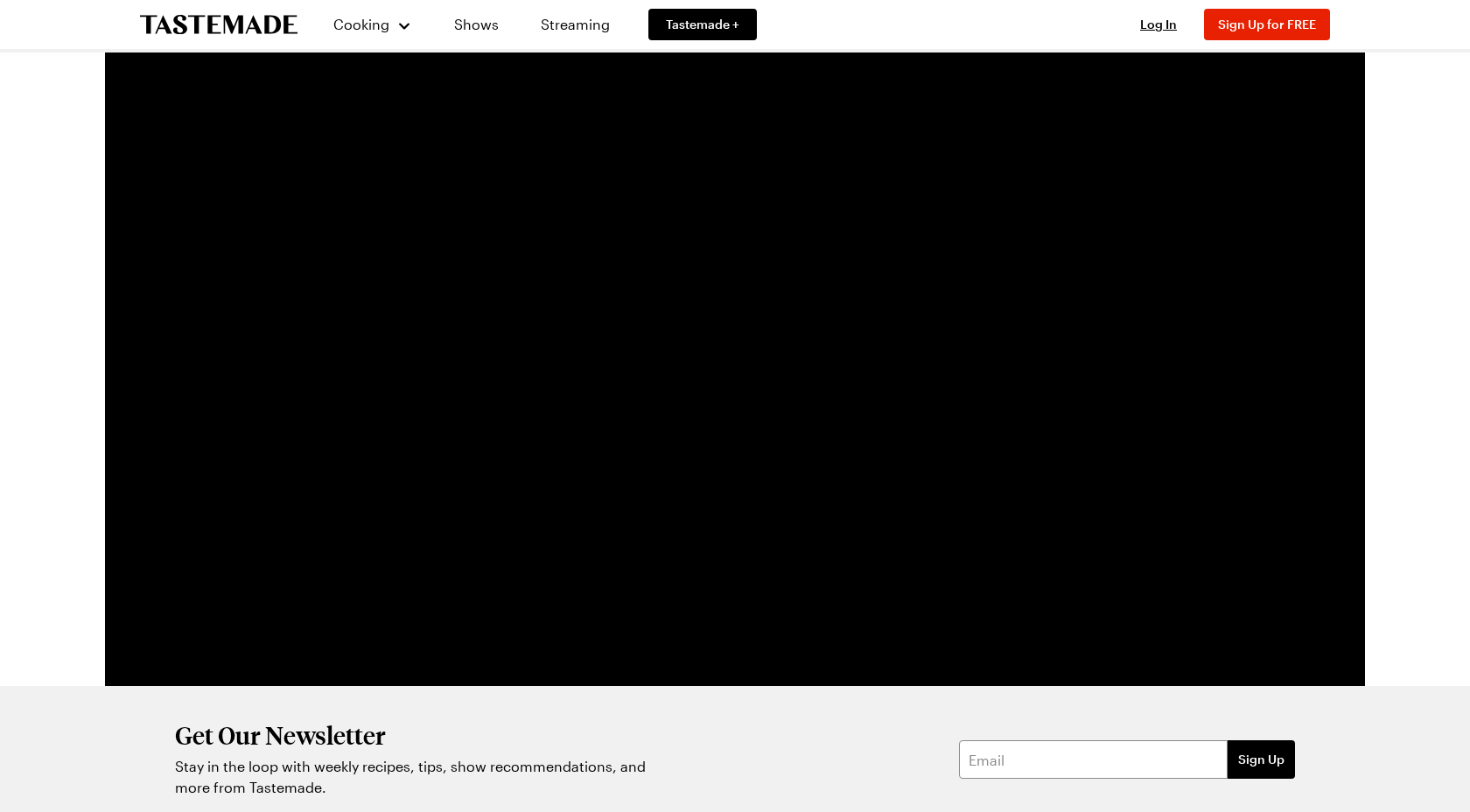
click at [552, 487] on video "Video Player" at bounding box center [735, 387] width 1064 height 599
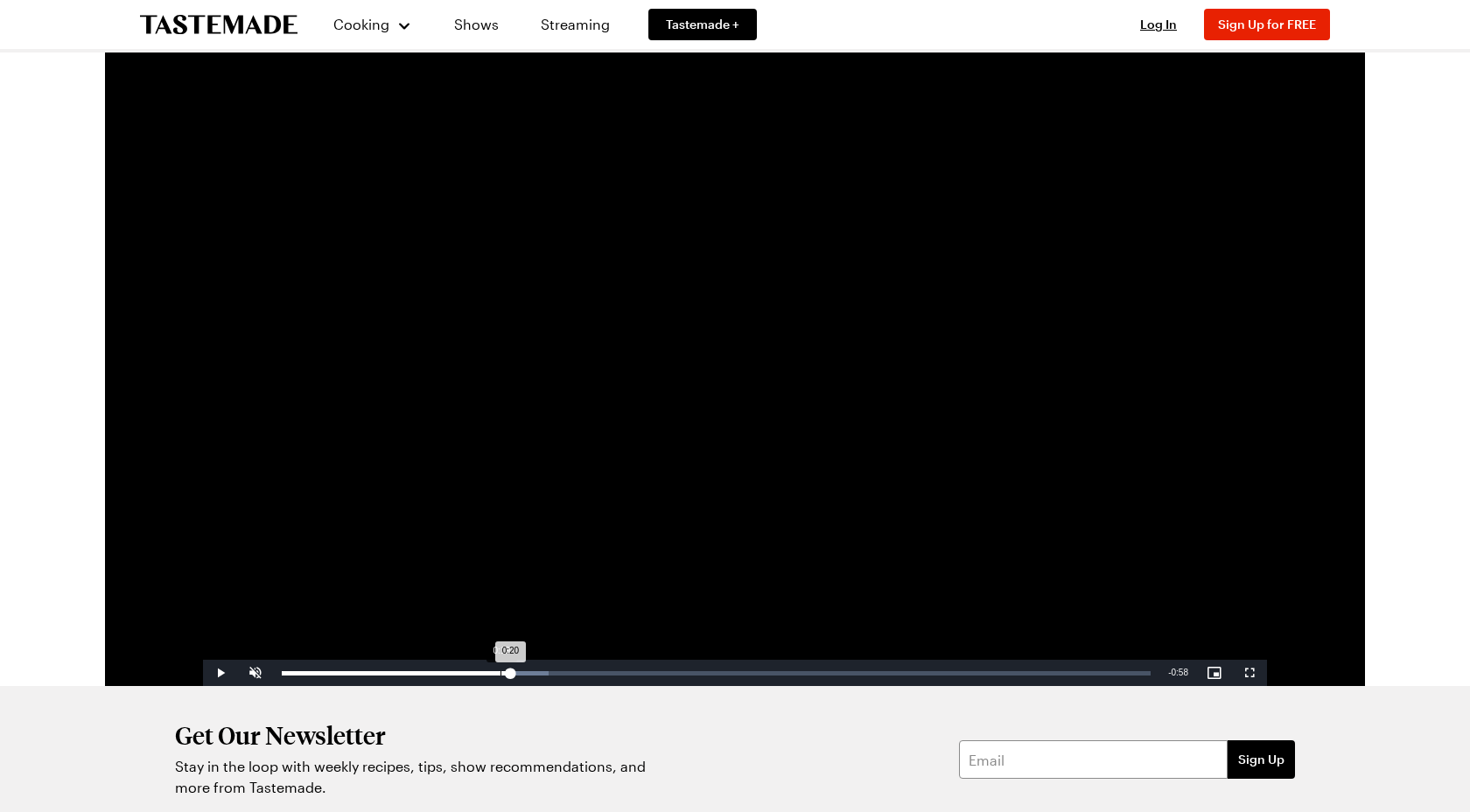
click at [501, 674] on div "Loaded : 30.66% 0:19 0:20" at bounding box center [716, 673] width 869 height 5
click at [494, 674] on div "0:19" at bounding box center [391, 673] width 219 height 5
click at [1035, 162] on video "Video Player" at bounding box center [735, 387] width 1064 height 599
click at [528, 676] on div "Loaded : 38.27% 0:22 0:22" at bounding box center [716, 673] width 886 height 26
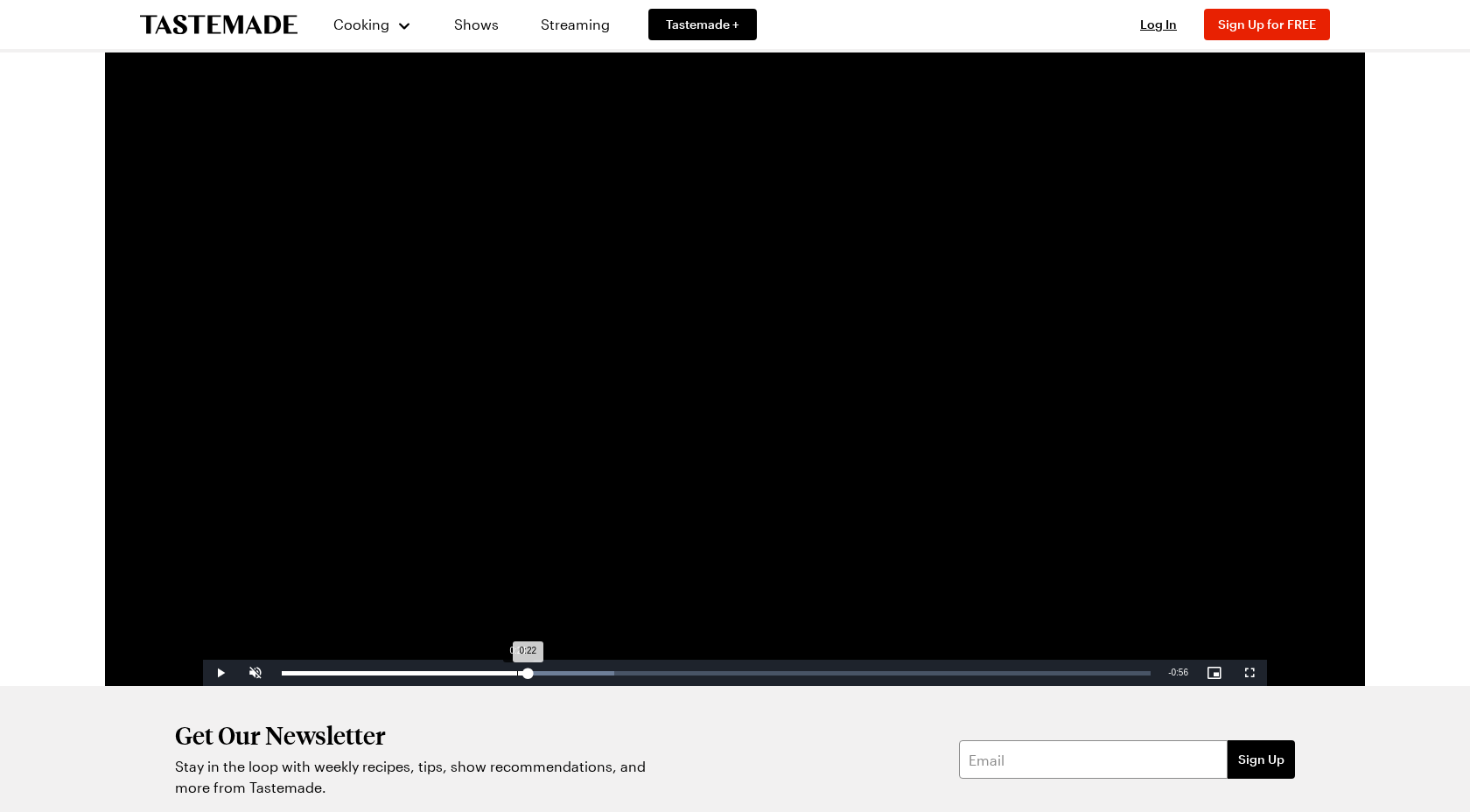
click at [515, 678] on div "Loaded : 38.27% 0:21 0:22" at bounding box center [716, 673] width 886 height 26
click at [506, 678] on div "Loaded : 38.27% 0:20 0:20" at bounding box center [716, 673] width 886 height 26
click at [767, 381] on video "Video Player" at bounding box center [735, 387] width 1064 height 599
click at [633, 512] on video "Video Player" at bounding box center [735, 387] width 1064 height 599
click at [803, 348] on video "Video Player" at bounding box center [735, 387] width 1064 height 599
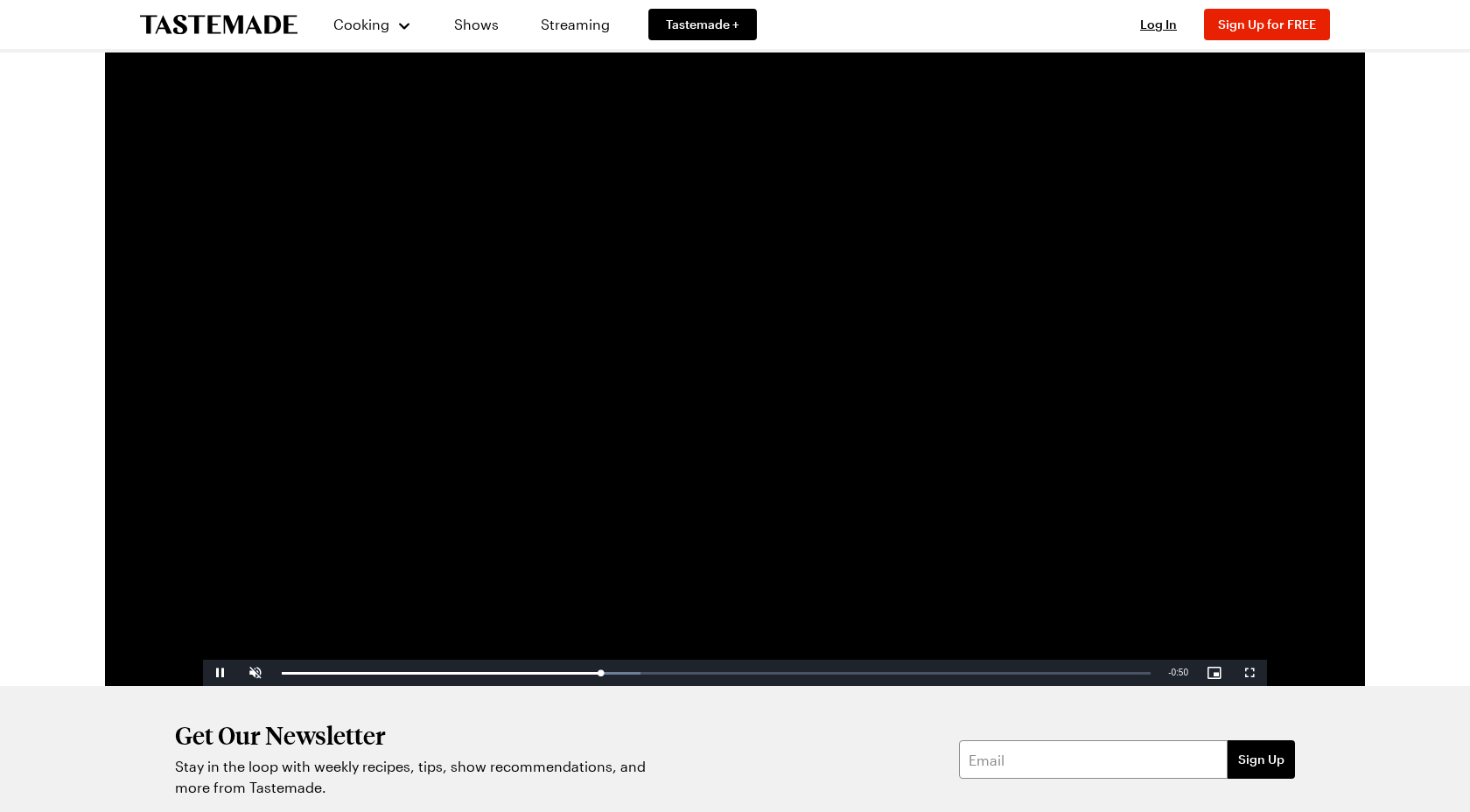
click at [803, 348] on video "Video Player" at bounding box center [735, 387] width 1064 height 599
click at [874, 236] on video "Video Player" at bounding box center [735, 387] width 1064 height 599
click at [983, 506] on video "Video Player" at bounding box center [735, 387] width 1064 height 599
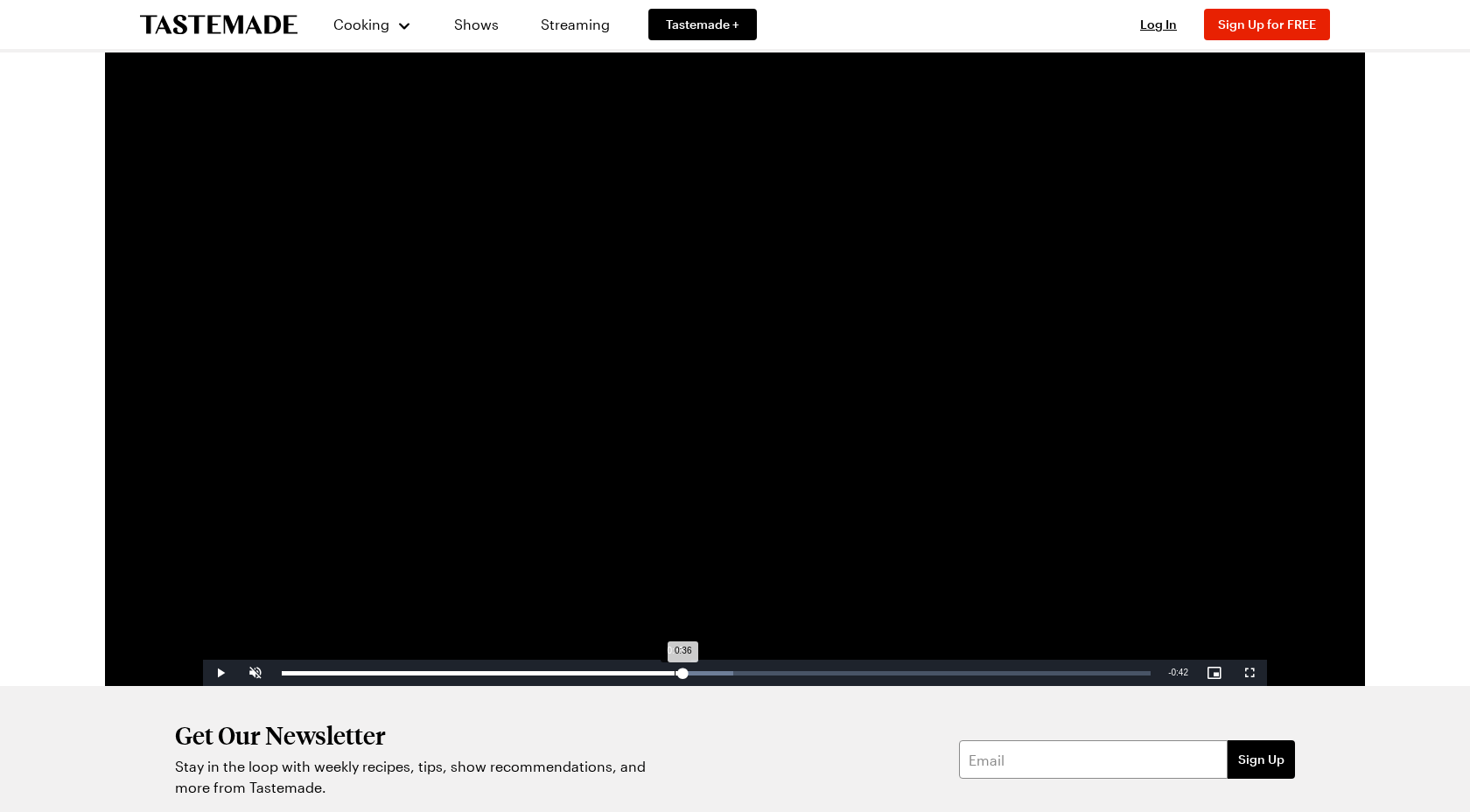
click at [675, 674] on div "Loaded : 51.96% 0:35 0:36" at bounding box center [716, 673] width 869 height 5
click at [669, 673] on div "0:35" at bounding box center [478, 673] width 394 height 5
click at [659, 674] on div "Loaded : 51.96% 0:34 0:34" at bounding box center [716, 673] width 869 height 5
click at [875, 467] on video "Video Player" at bounding box center [735, 387] width 1064 height 599
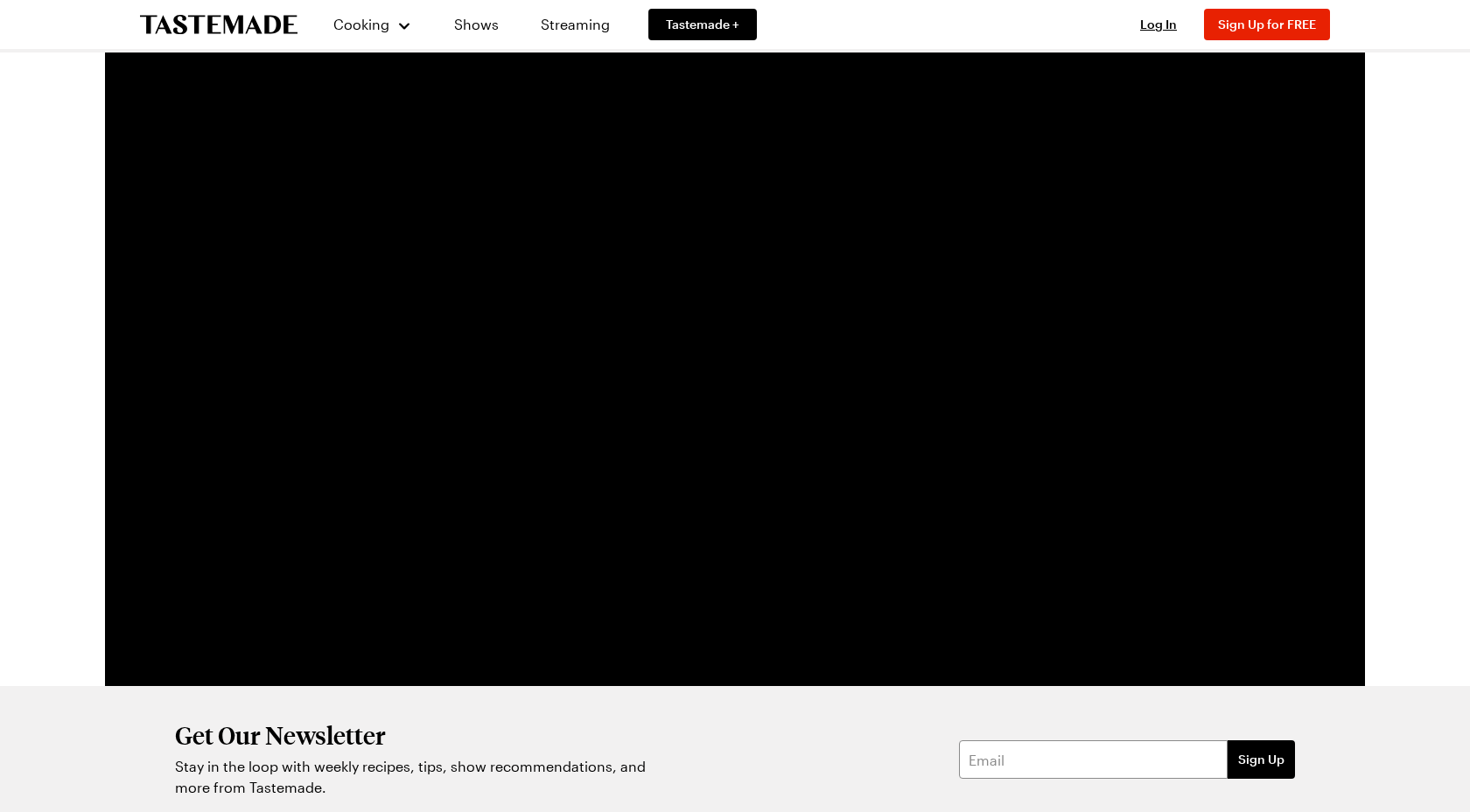
click at [875, 467] on video "Video Player" at bounding box center [735, 387] width 1064 height 599
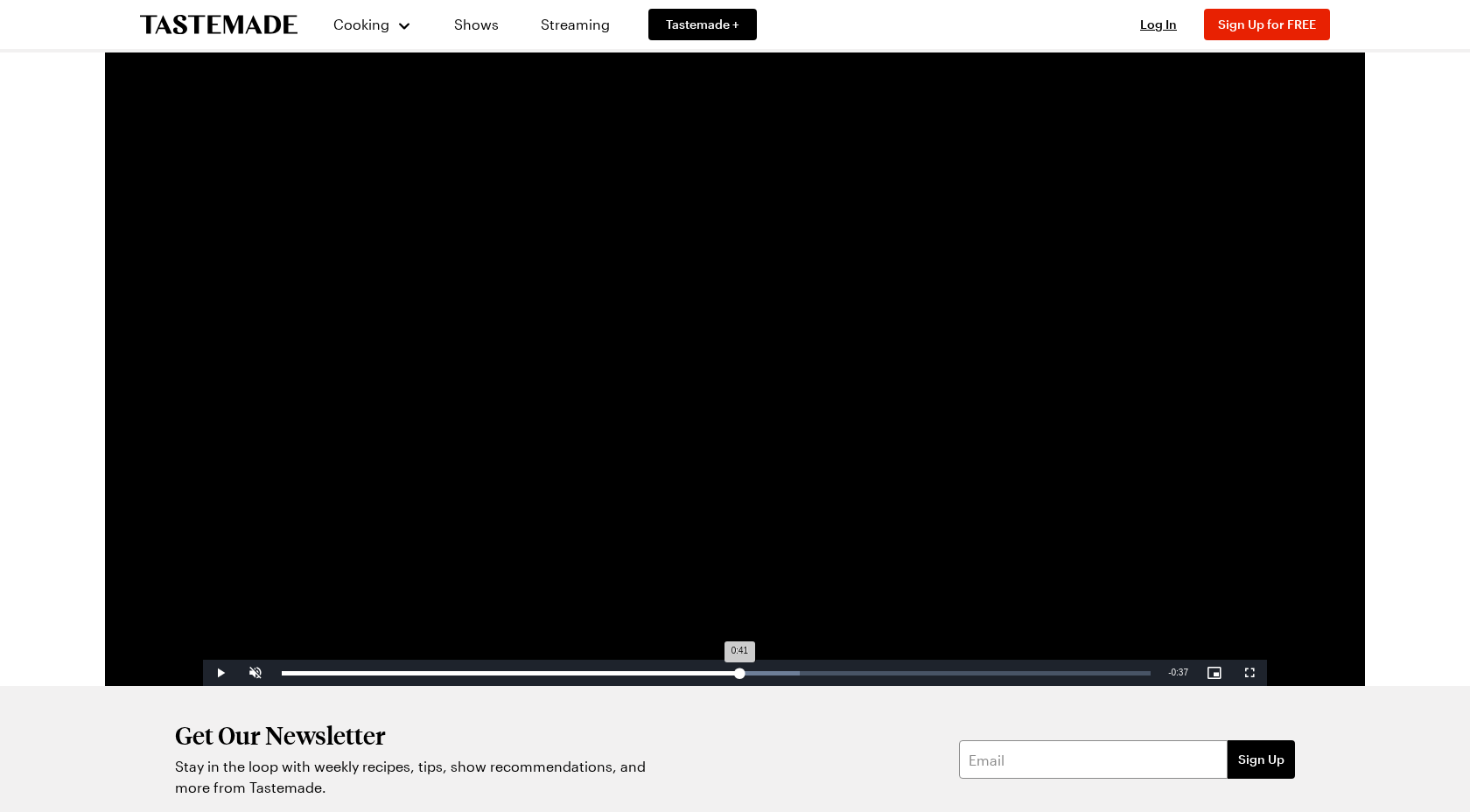
click at [738, 674] on div "0:41" at bounding box center [510, 673] width 458 height 5
click at [730, 674] on div "Loaded : 59.57% 0:40 0:41" at bounding box center [716, 673] width 869 height 5
click at [721, 674] on div "Loaded : 59.57% 0:39 0:40" at bounding box center [716, 673] width 869 height 5
click at [714, 674] on div "Loaded : 59.57% 0:39 0:39" at bounding box center [716, 673] width 869 height 5
click at [937, 330] on video "Video Player" at bounding box center [735, 387] width 1064 height 599
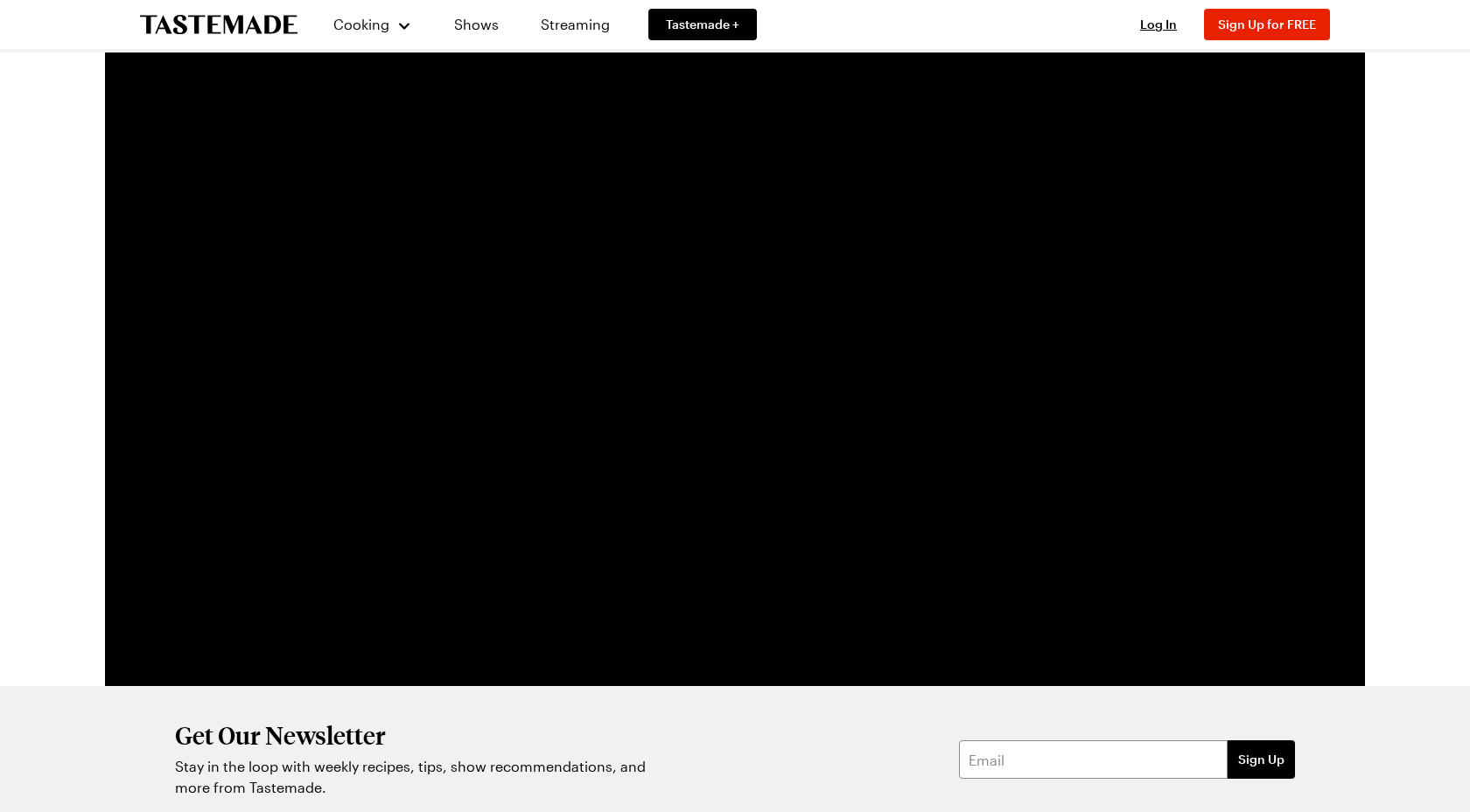
click at [937, 330] on video "Video Player" at bounding box center [735, 387] width 1064 height 599
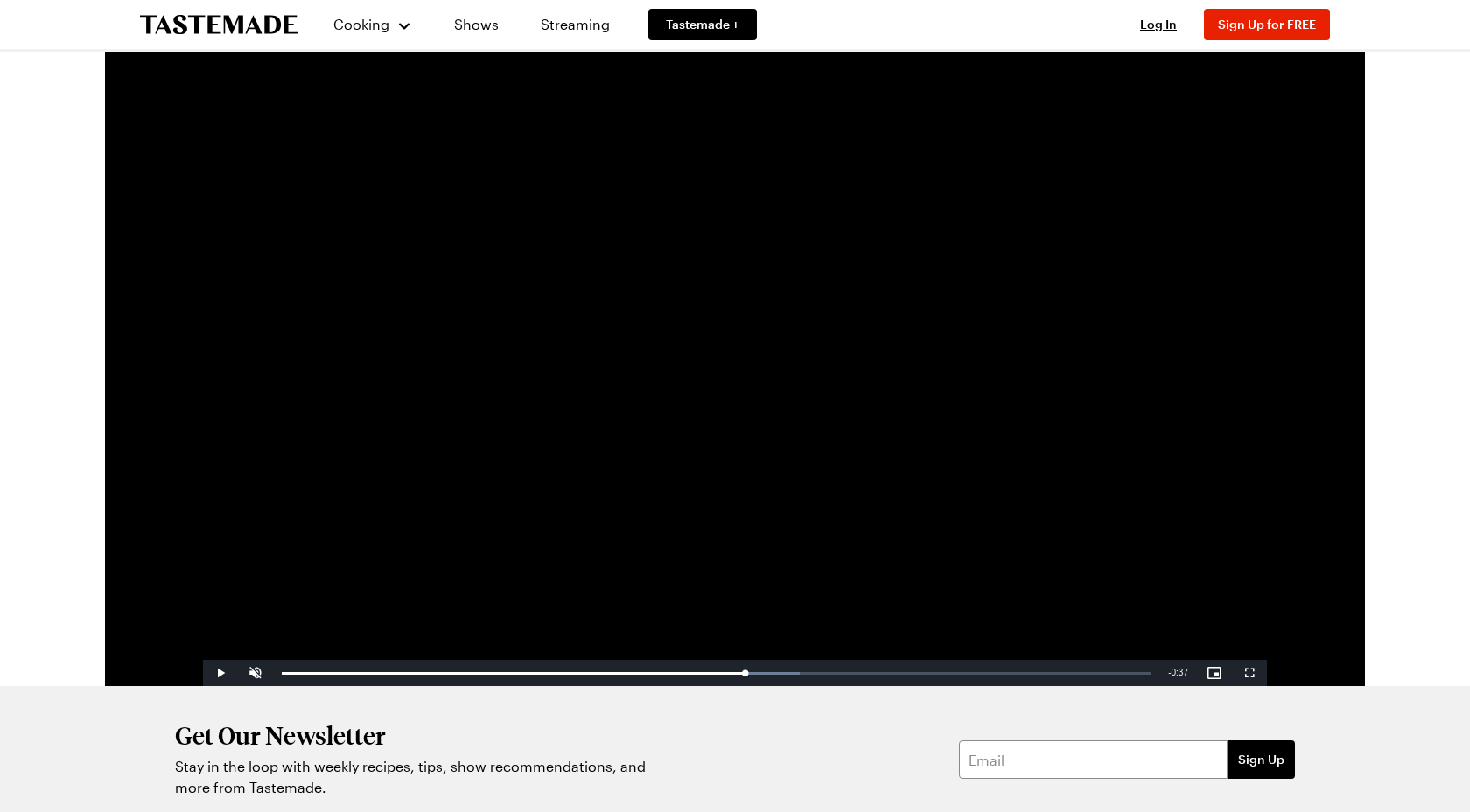
click at [937, 330] on video "Video Player" at bounding box center [735, 387] width 1064 height 599
click at [870, 354] on video "Video Player" at bounding box center [735, 387] width 1064 height 599
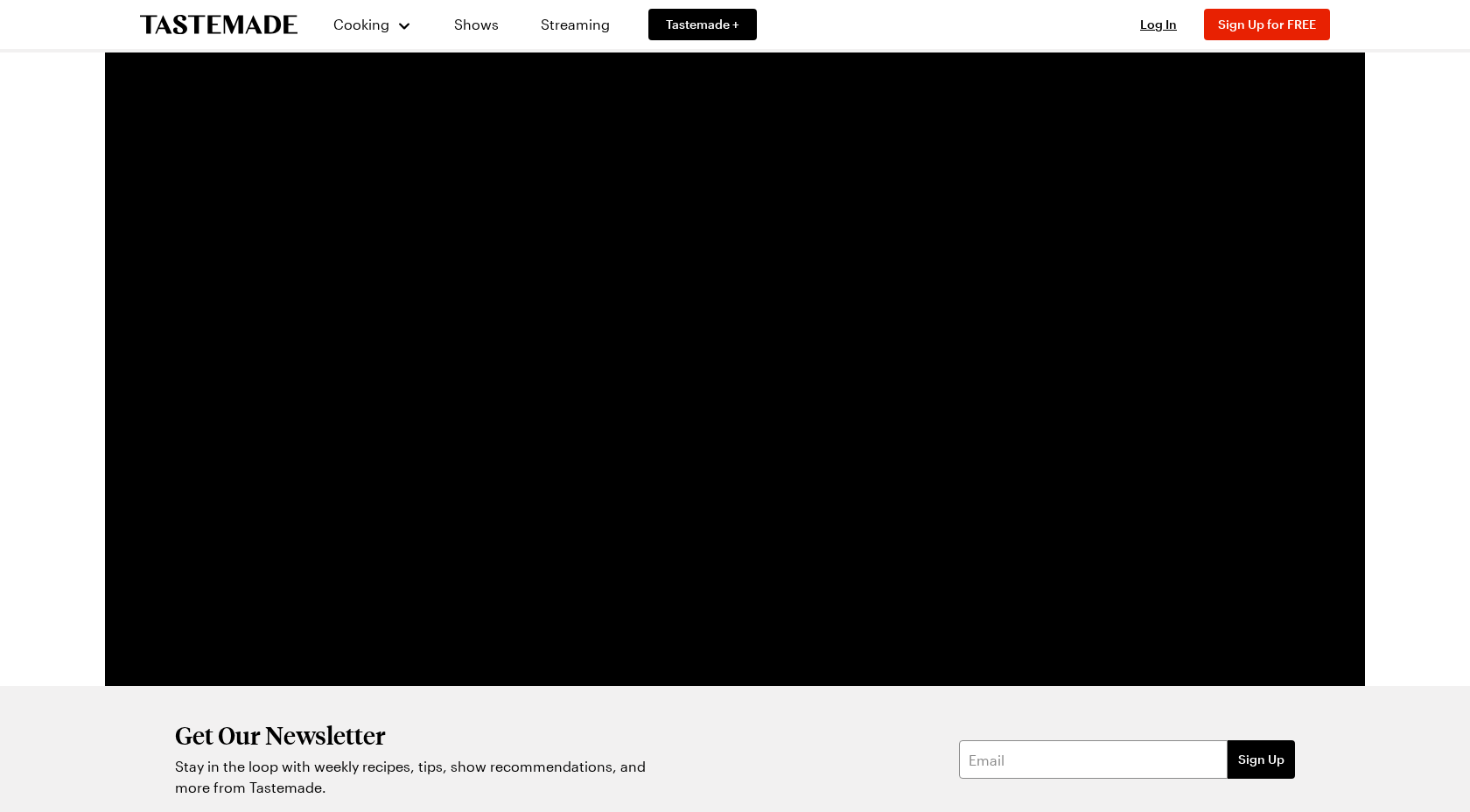
click at [1003, 297] on video "Video Player" at bounding box center [735, 387] width 1064 height 599
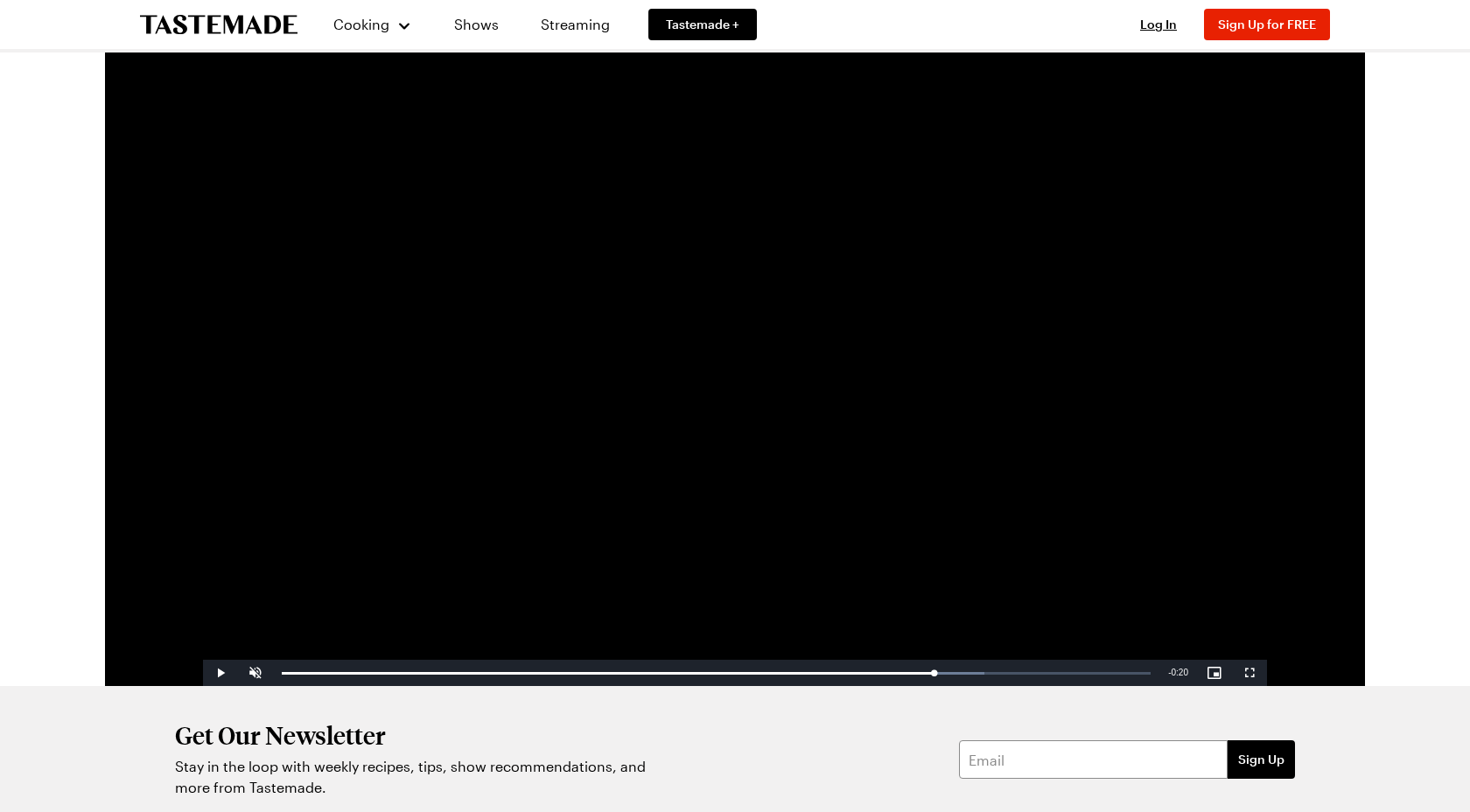
click at [1069, 272] on video "Video Player" at bounding box center [735, 387] width 1064 height 599
click at [1007, 350] on video "Video Player" at bounding box center [735, 387] width 1064 height 599
click at [1008, 348] on video "Video Player" at bounding box center [735, 387] width 1064 height 599
